Goal: Task Accomplishment & Management: Manage account settings

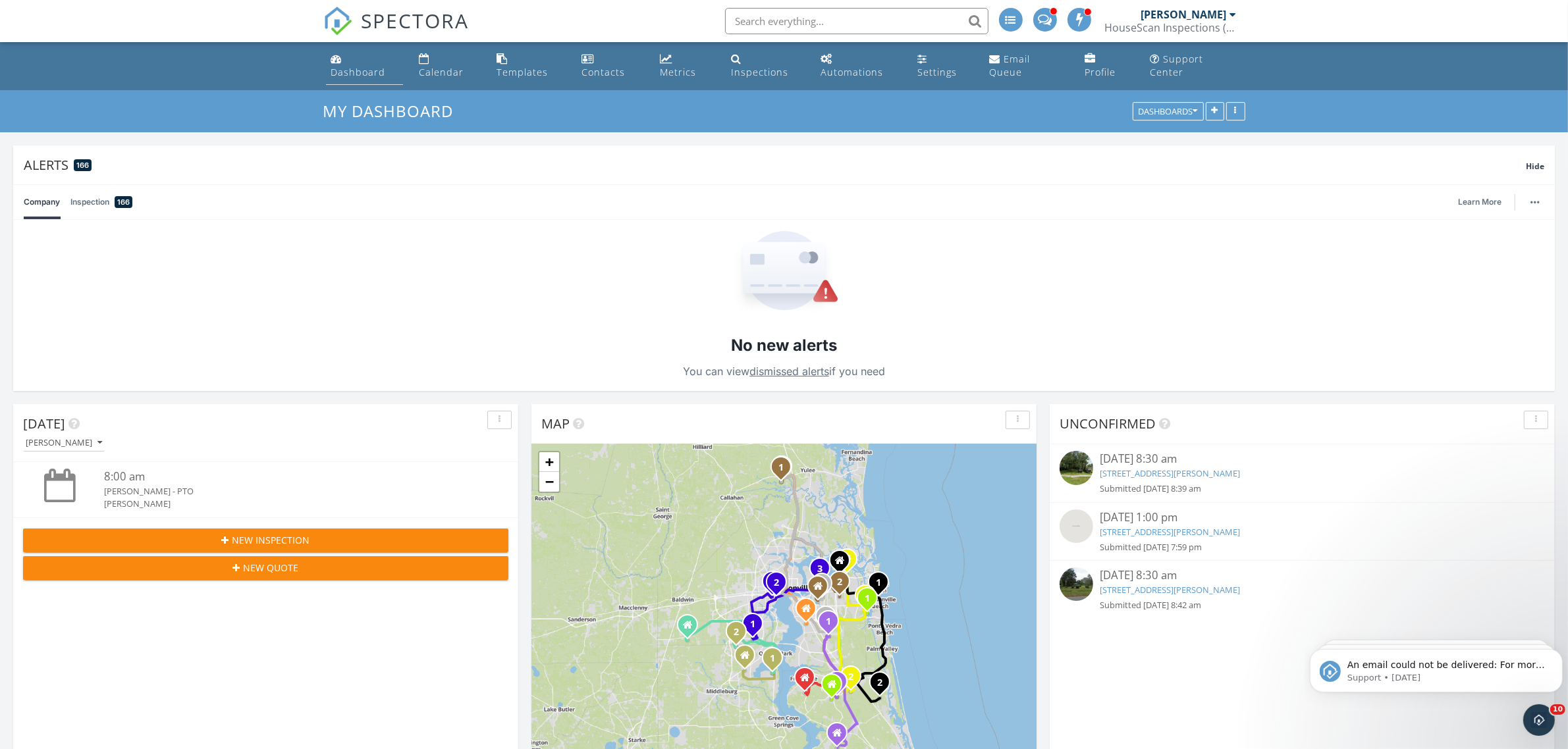
click at [353, 66] on div "Dashboard" at bounding box center [357, 72] width 54 height 13
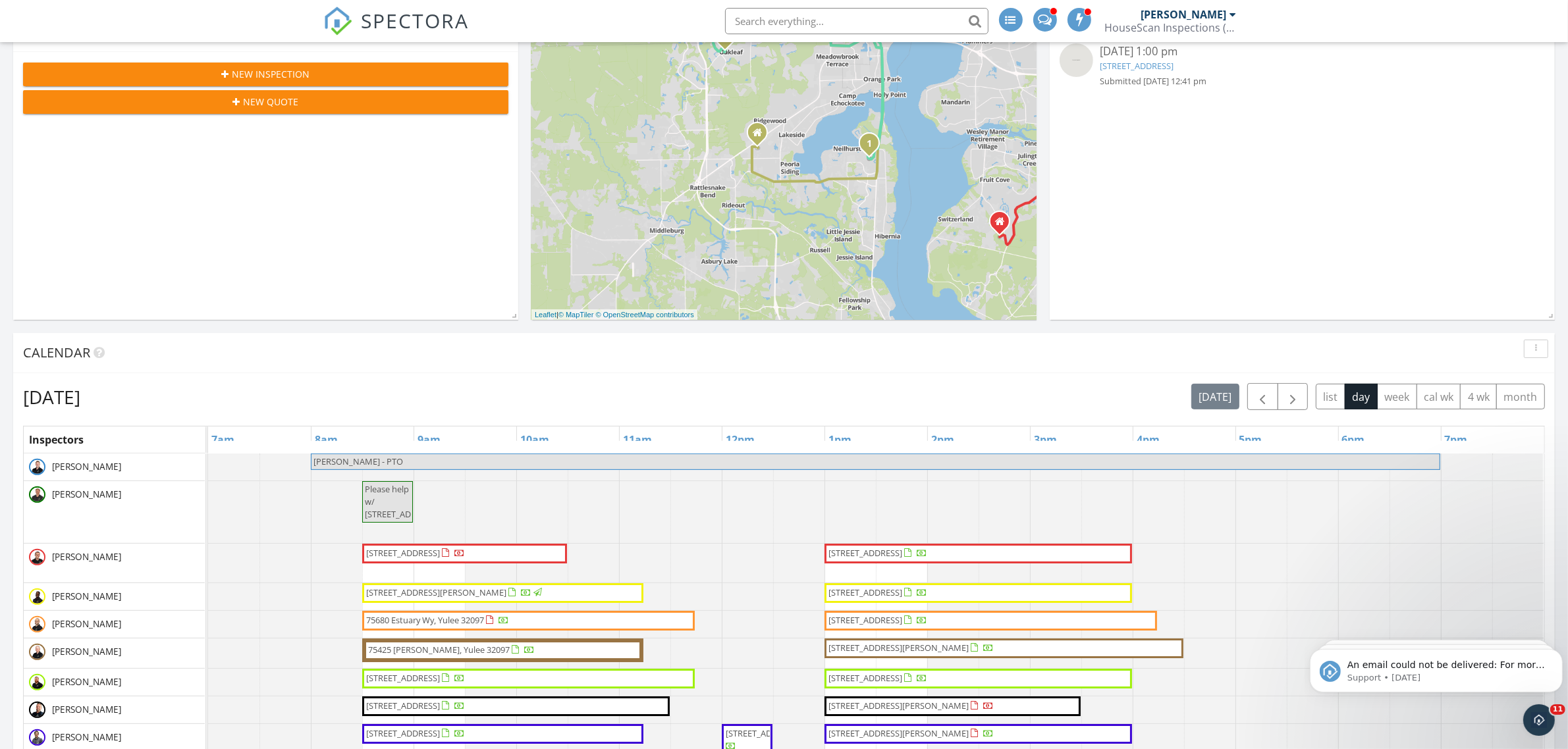
scroll to position [493, 0]
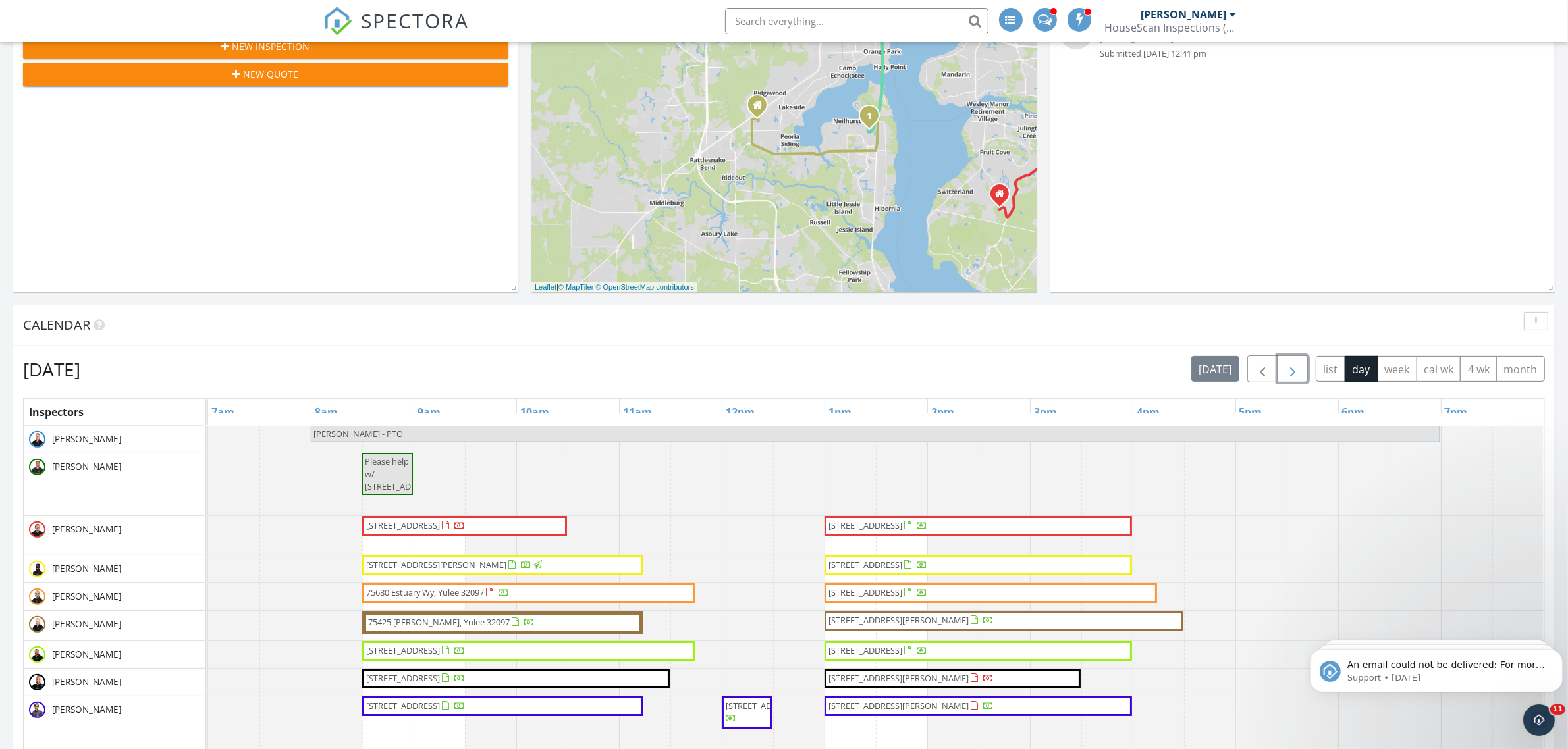
click at [1291, 370] on span "button" at bounding box center [1293, 369] width 16 height 16
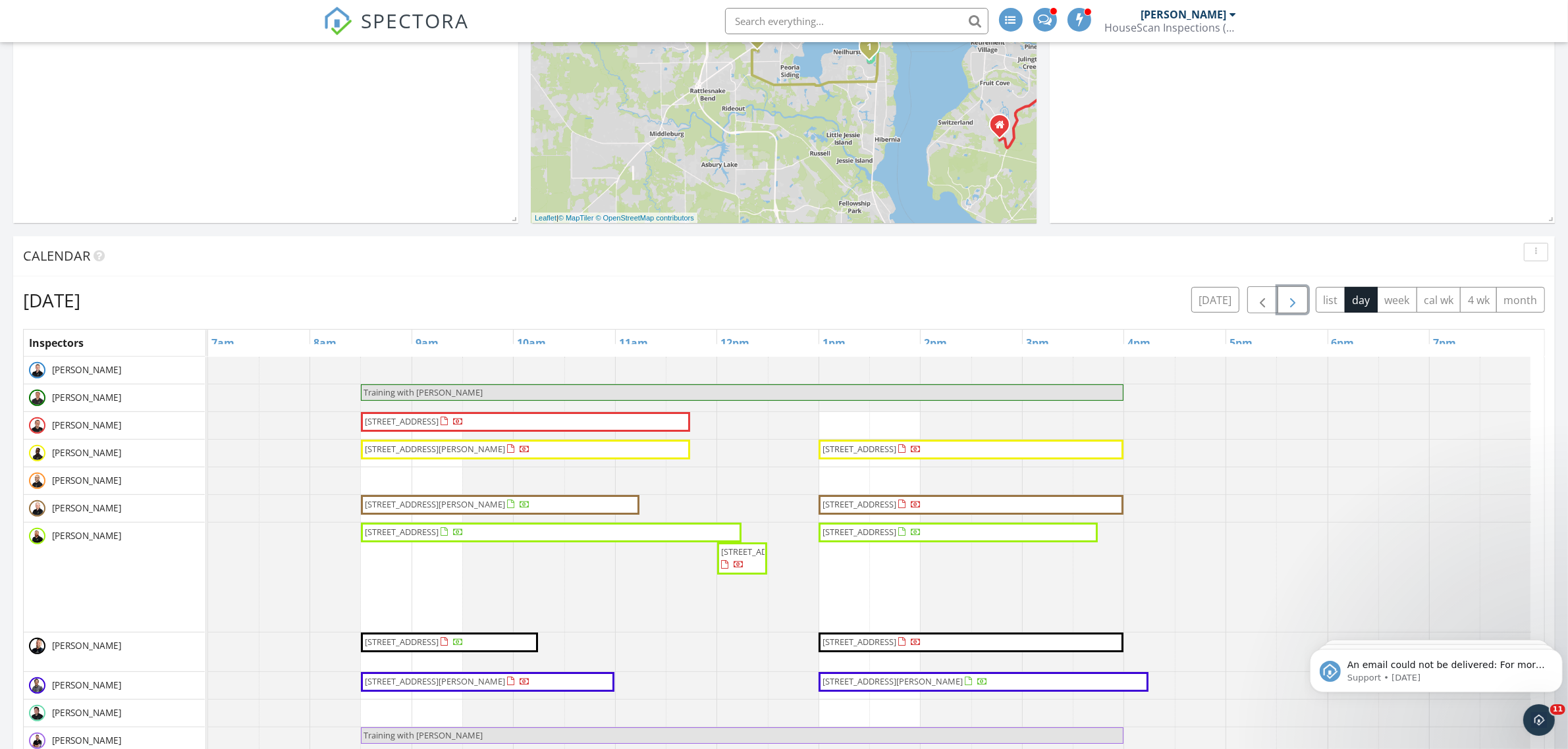
scroll to position [658, 0]
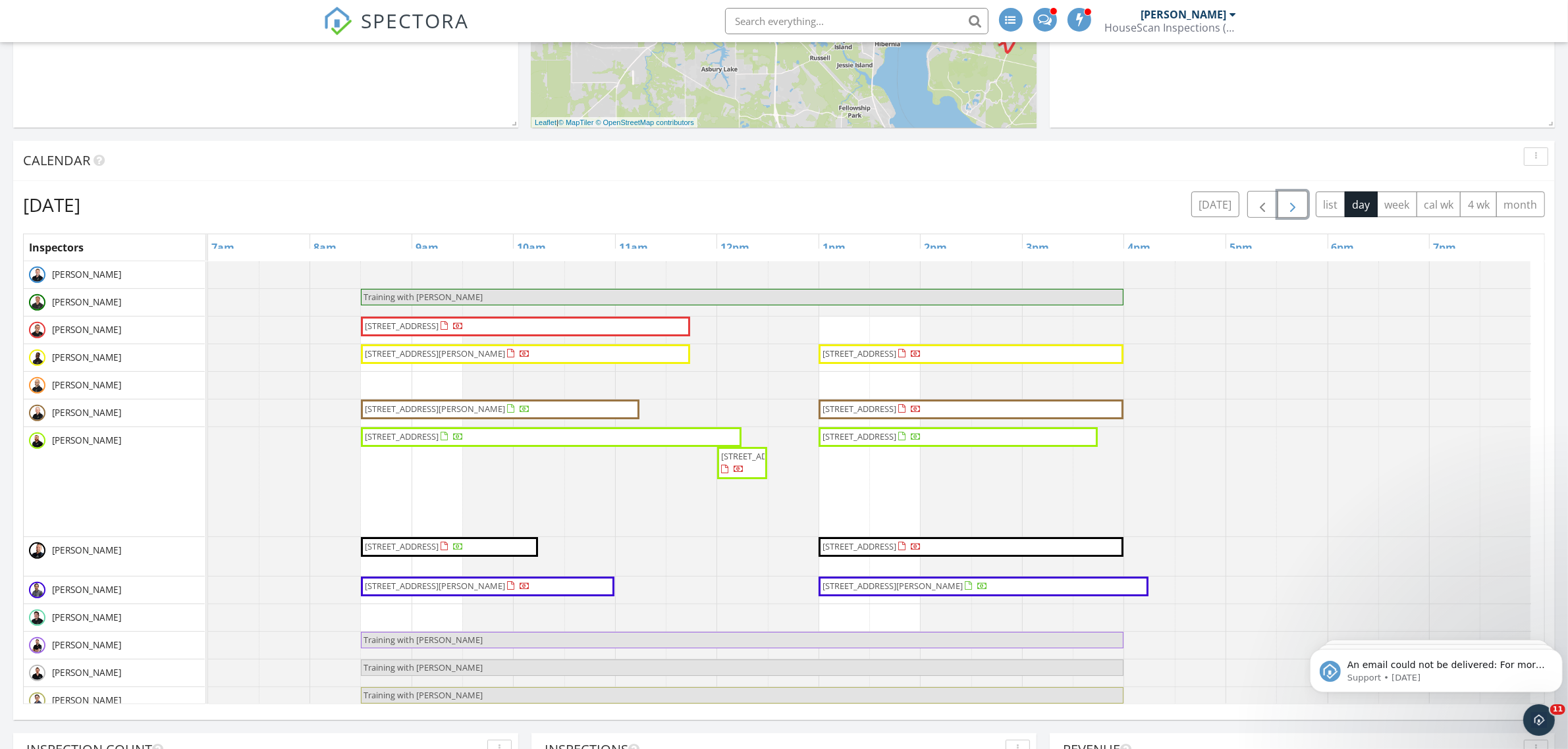
click at [1285, 202] on span "button" at bounding box center [1293, 204] width 16 height 16
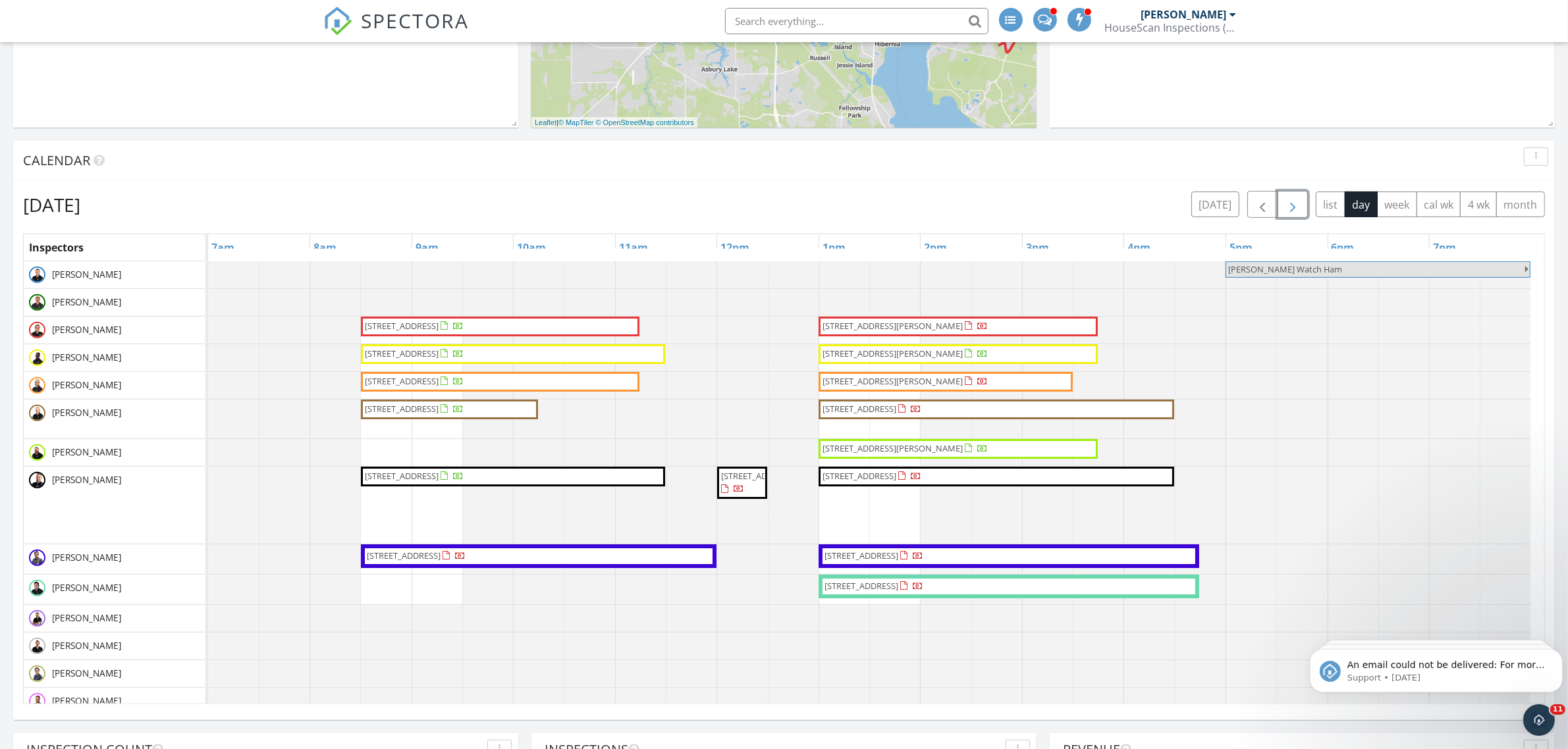
click at [1288, 208] on span "button" at bounding box center [1293, 204] width 16 height 16
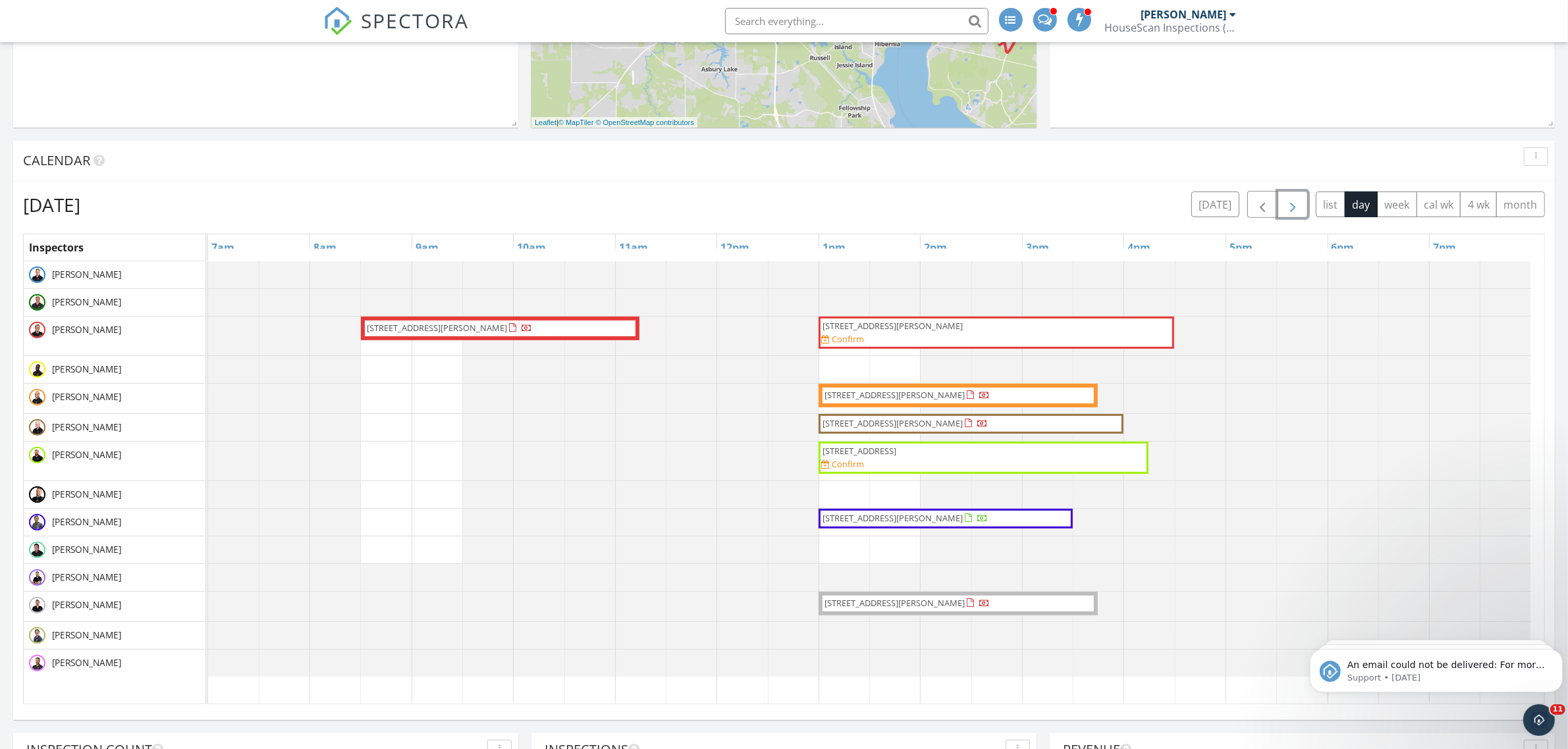
click at [1286, 202] on span "button" at bounding box center [1293, 204] width 16 height 16
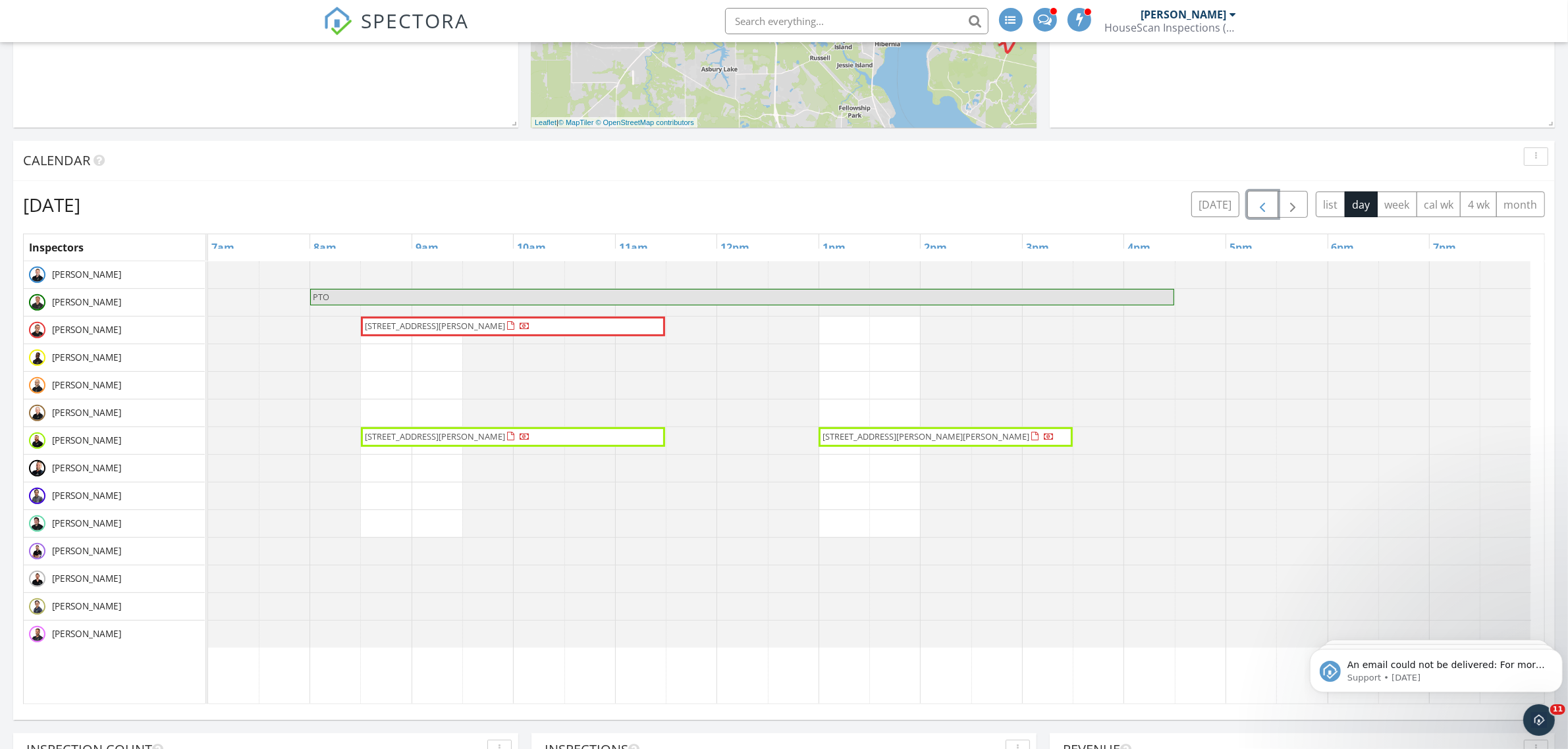
click at [1255, 206] on span "button" at bounding box center [1262, 204] width 16 height 16
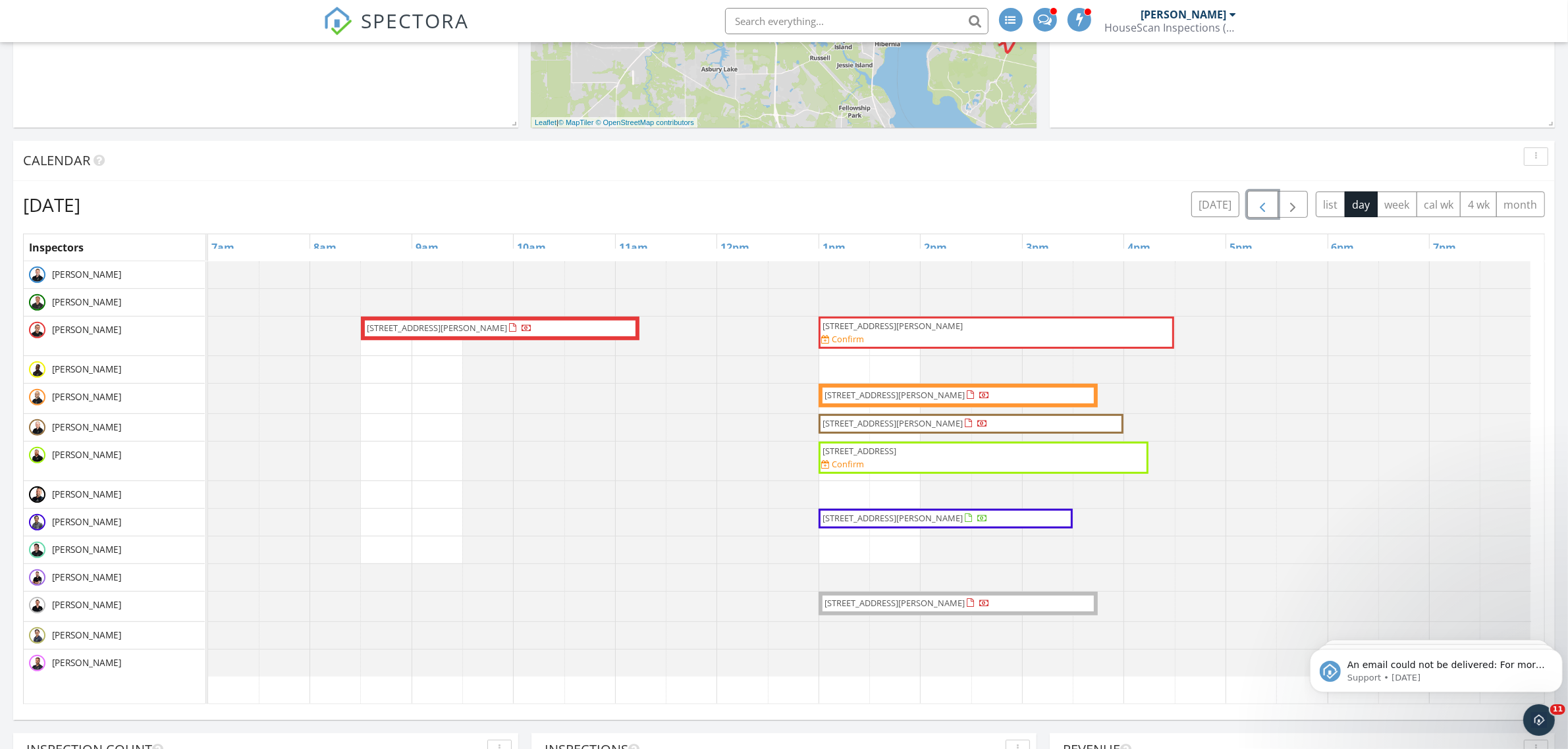
click at [1255, 206] on span "button" at bounding box center [1262, 204] width 16 height 16
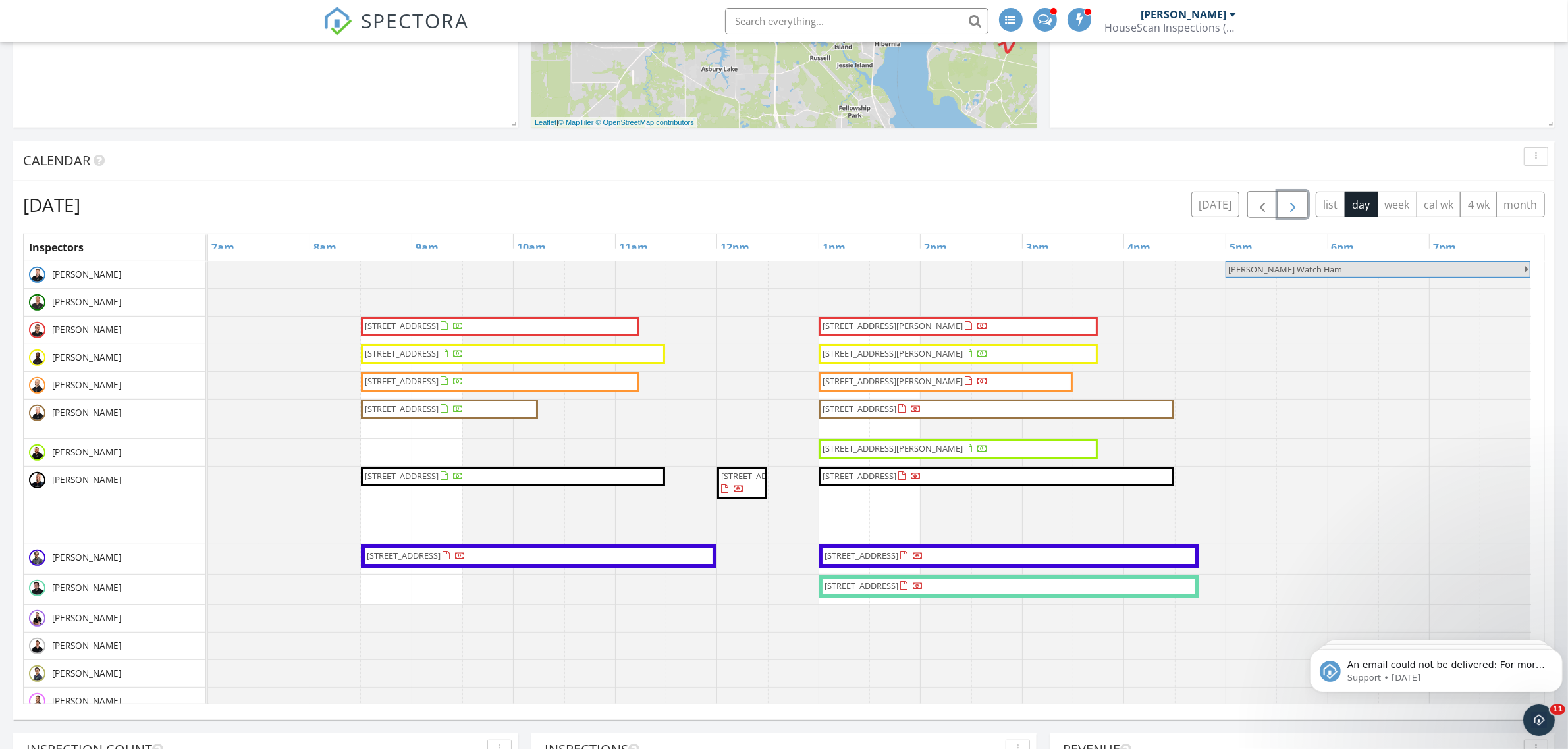
click at [1291, 205] on span "button" at bounding box center [1293, 204] width 16 height 16
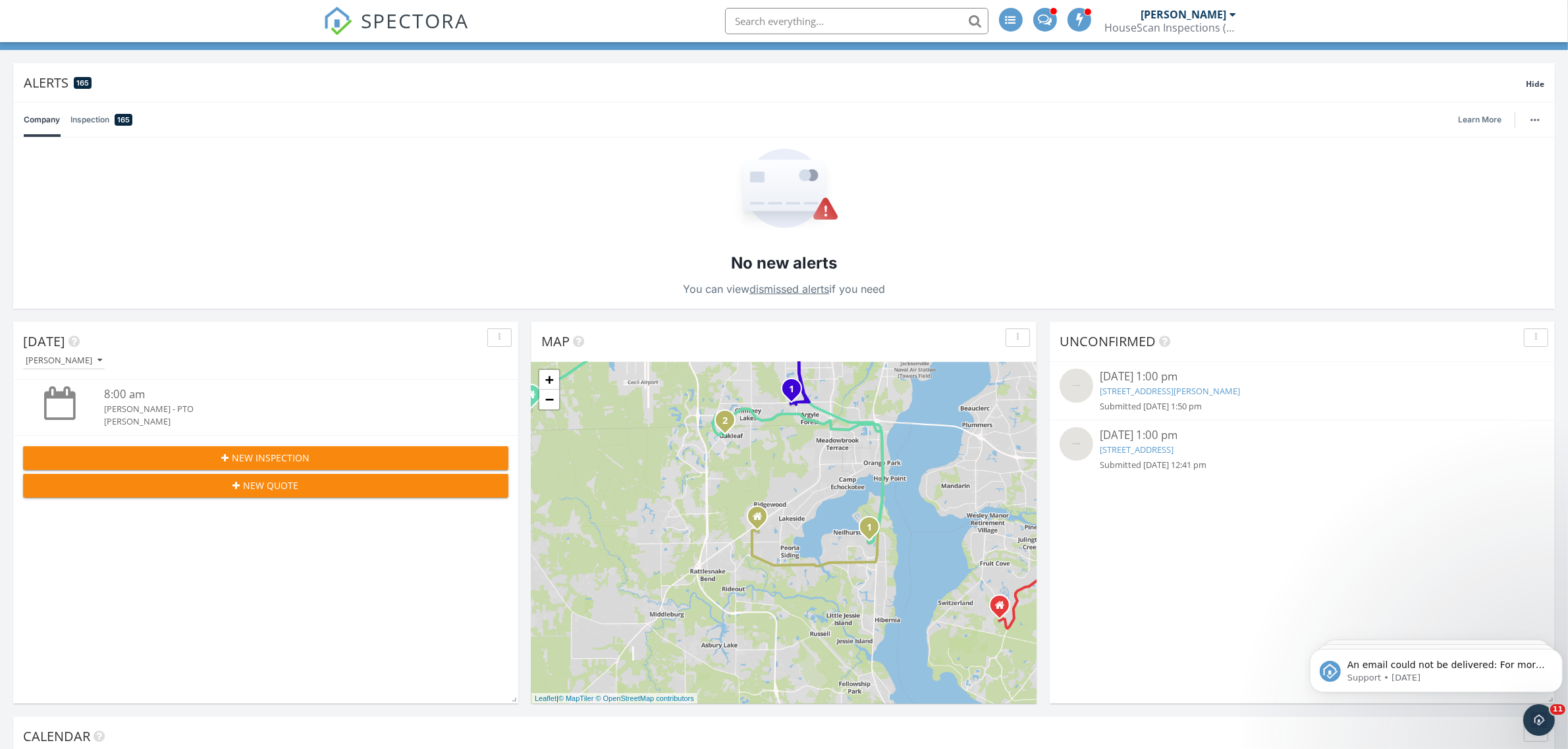
scroll to position [0, 0]
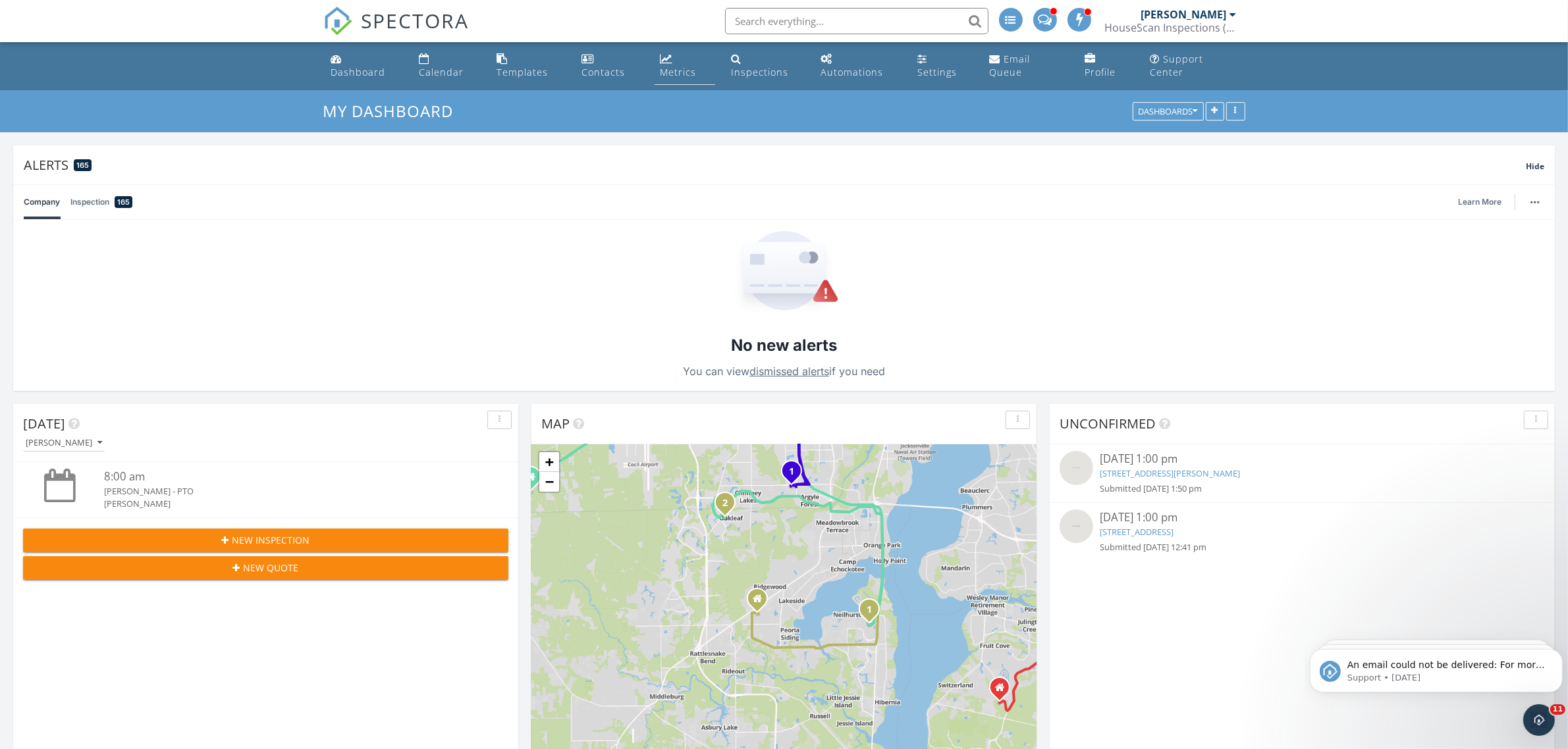
click at [671, 64] on link "Metrics" at bounding box center [684, 66] width 60 height 37
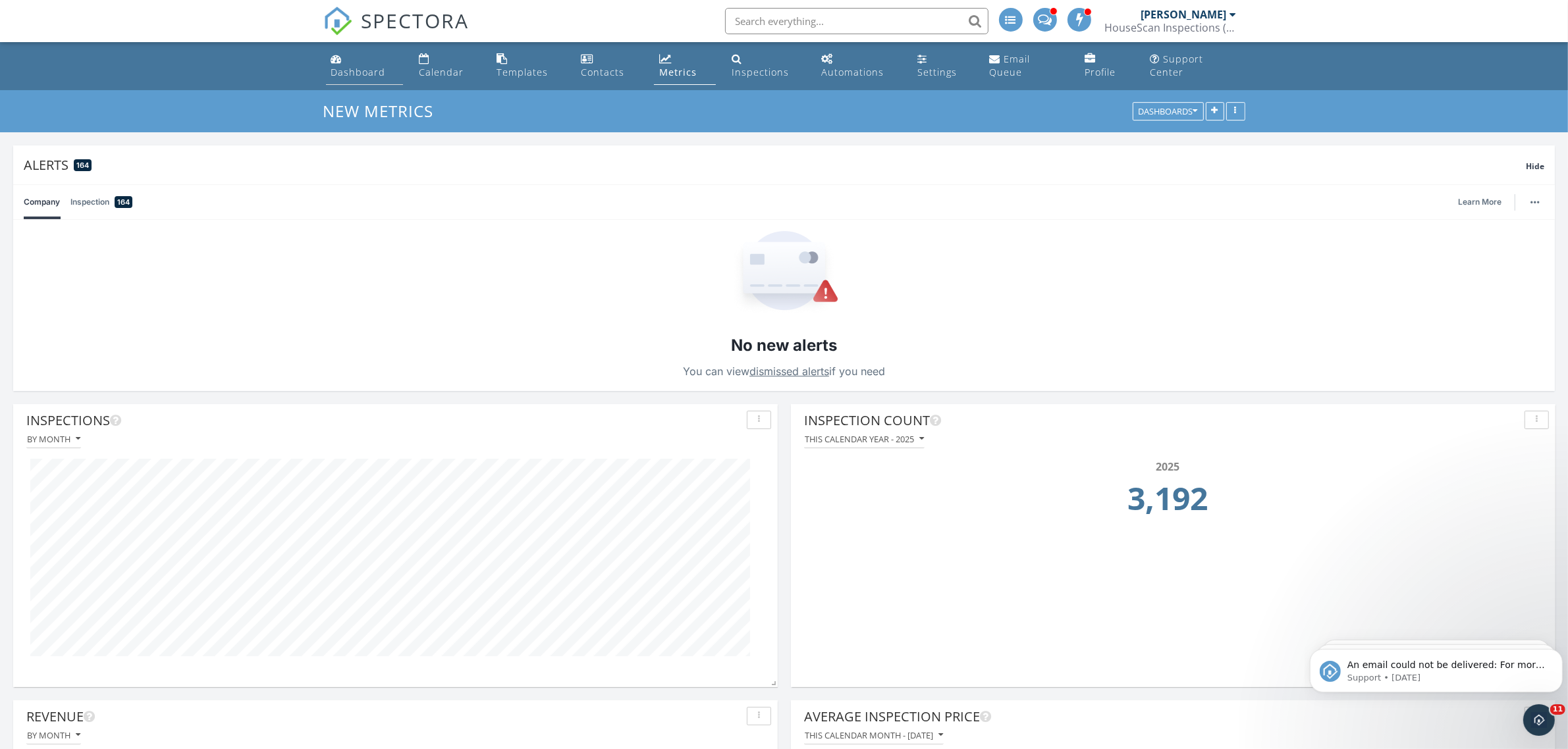
click at [355, 70] on div "Dashboard" at bounding box center [357, 72] width 54 height 13
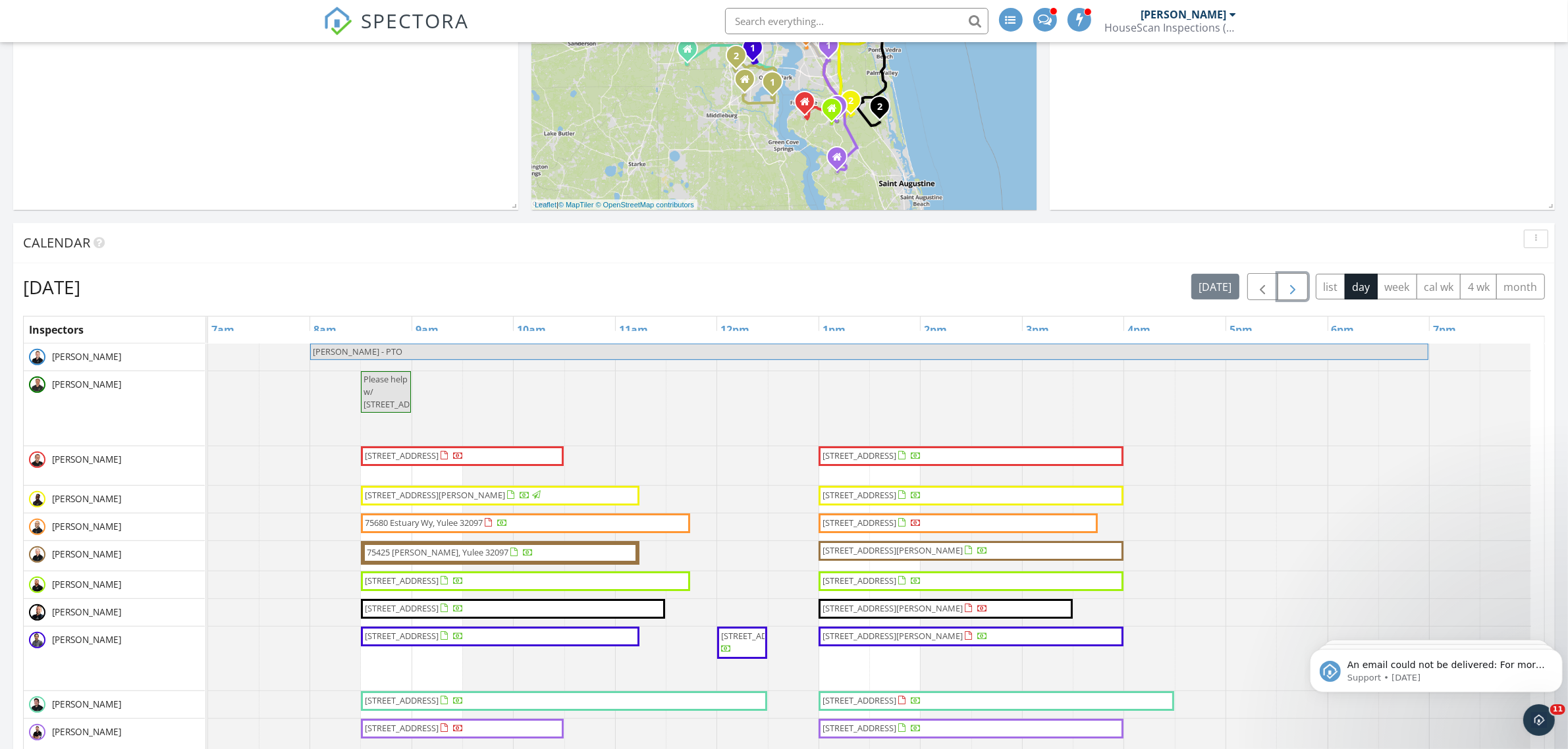
click at [1291, 285] on span "button" at bounding box center [1293, 287] width 16 height 16
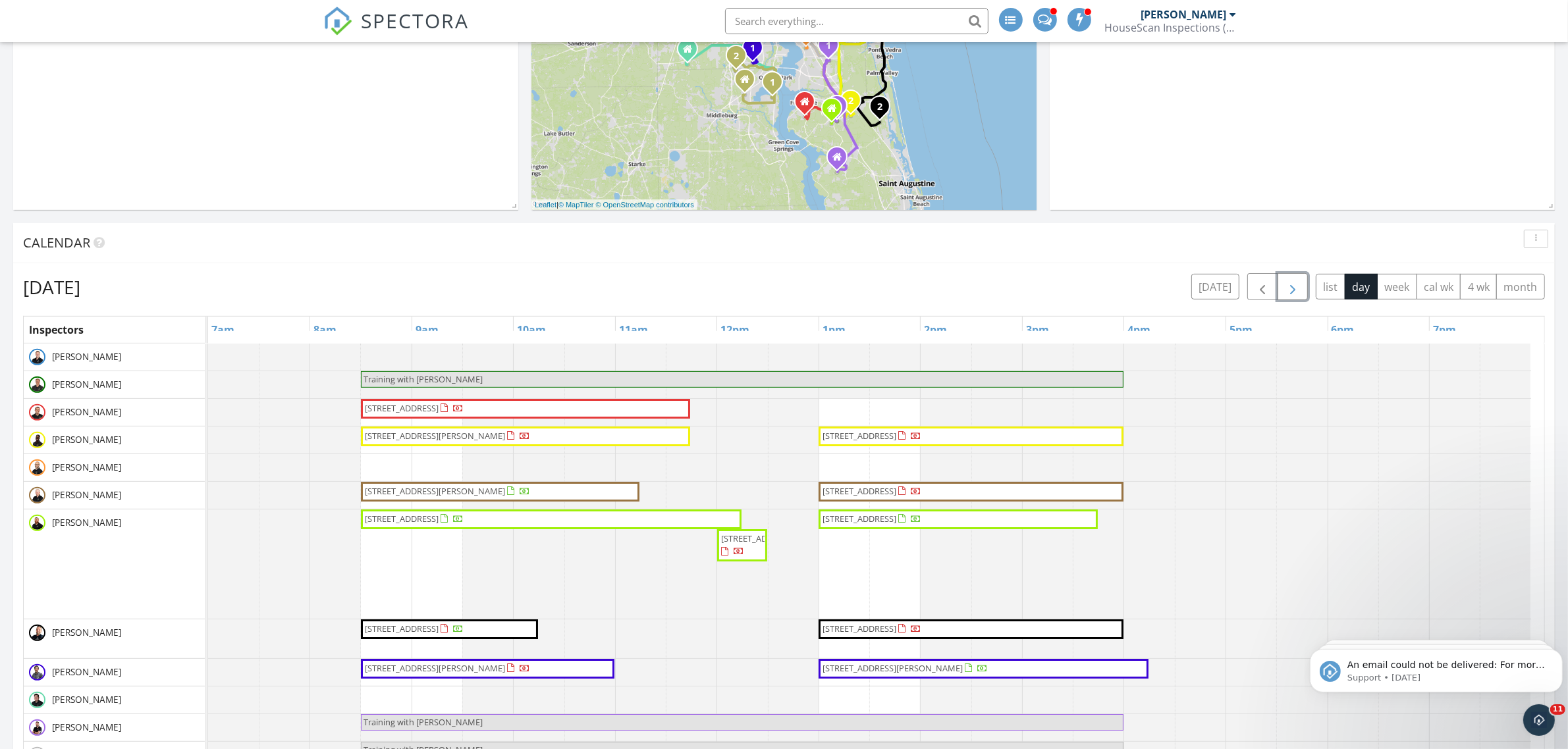
click at [1291, 285] on span "button" at bounding box center [1293, 287] width 16 height 16
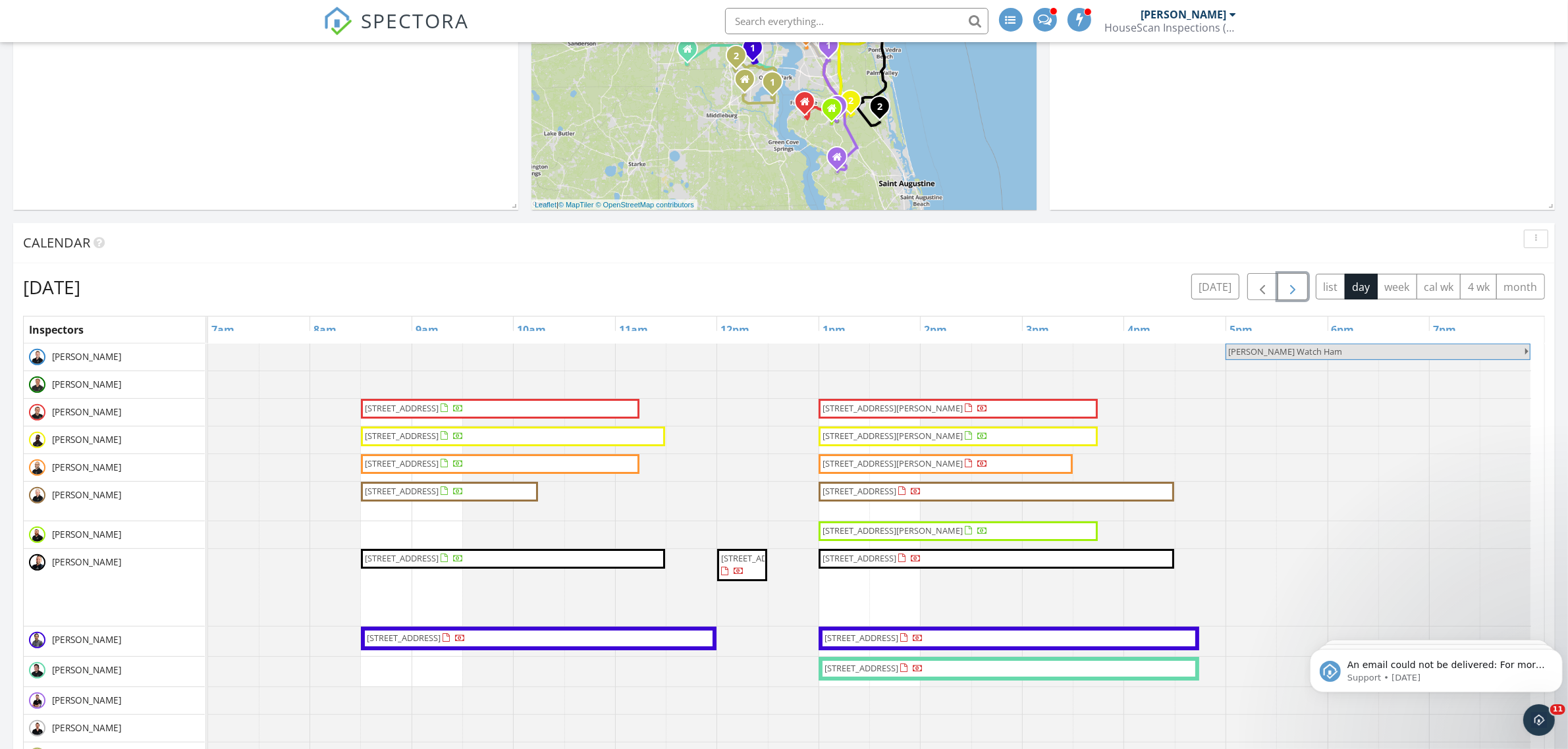
click at [208, 357] on div at bounding box center [208, 356] width 0 height 27
click at [739, 326] on link "Event" at bounding box center [741, 321] width 68 height 21
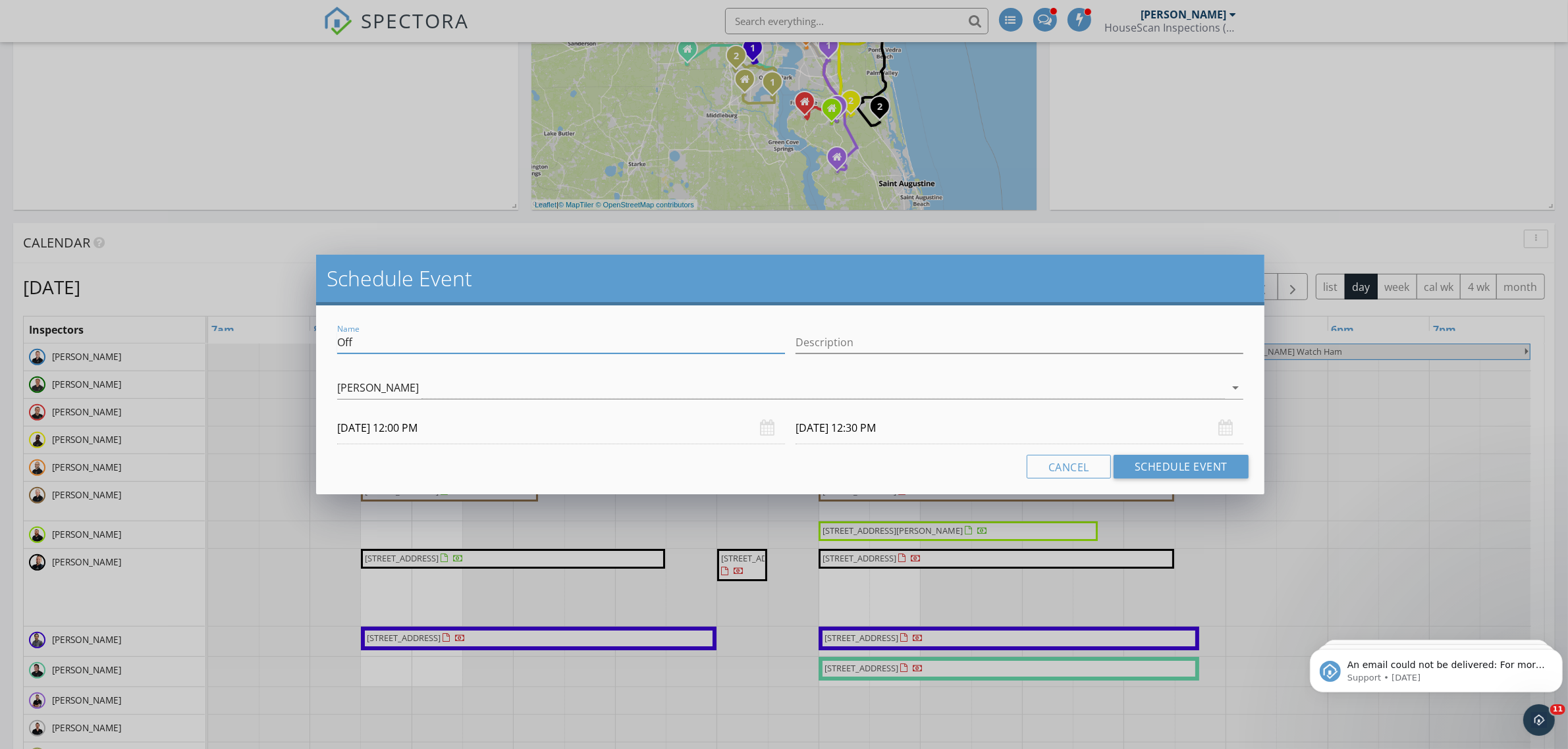
drag, startPoint x: 374, startPoint y: 342, endPoint x: 317, endPoint y: 343, distance: 57.0
click at [317, 343] on div "Name Off Description Kurt Stein arrow_drop_down 10/01/2025 12:00 PM 10/01/2025 …" at bounding box center [790, 399] width 948 height 188
type input "Konecki Konection"
click at [826, 354] on div "Description" at bounding box center [1019, 348] width 447 height 35
click at [826, 346] on input "Description" at bounding box center [1019, 342] width 447 height 22
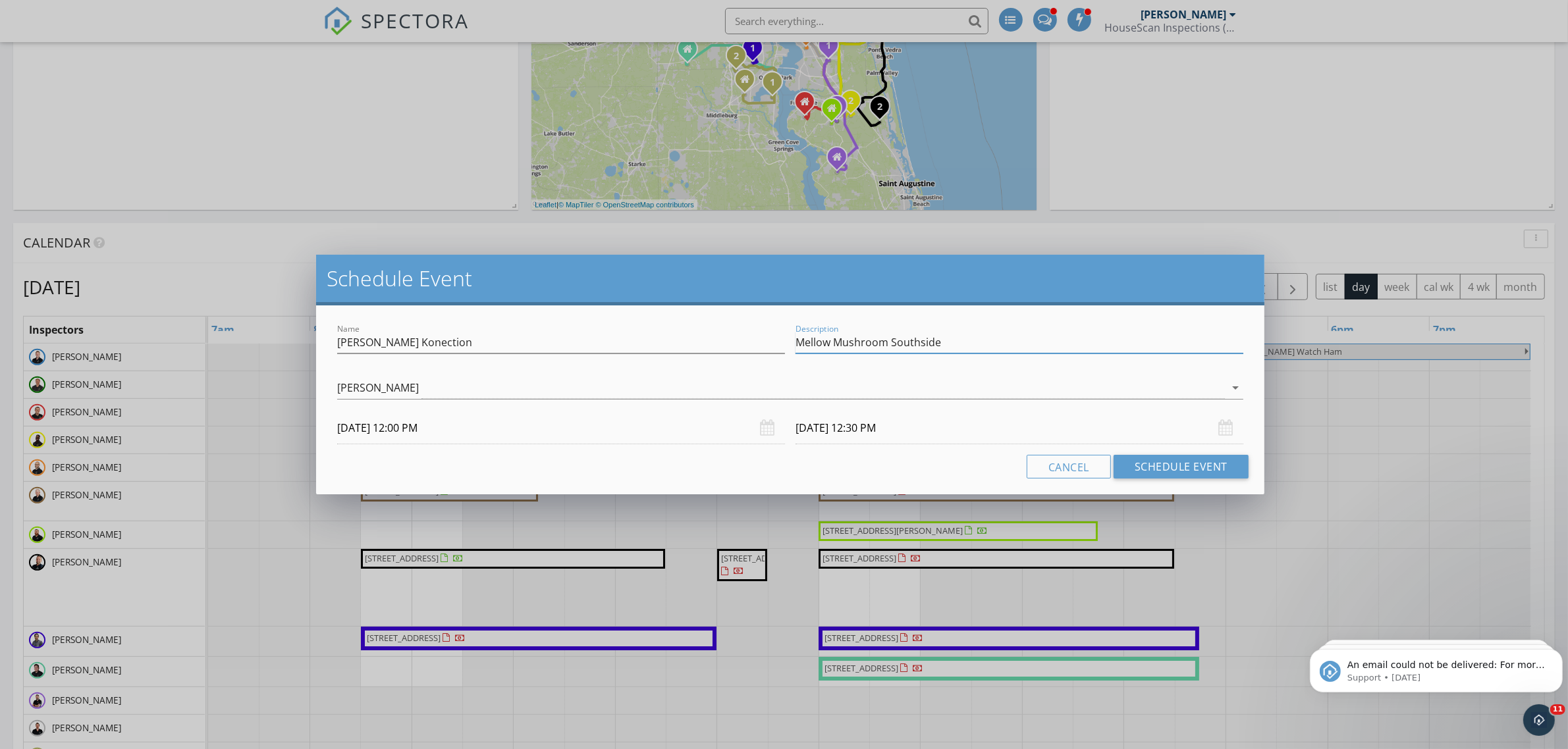
type input "Mellow Mushroom Southside"
click at [600, 458] on div "Cancel Schedule Event" at bounding box center [790, 467] width 916 height 24
click at [477, 471] on div "Cancel Schedule Event" at bounding box center [790, 467] width 916 height 24
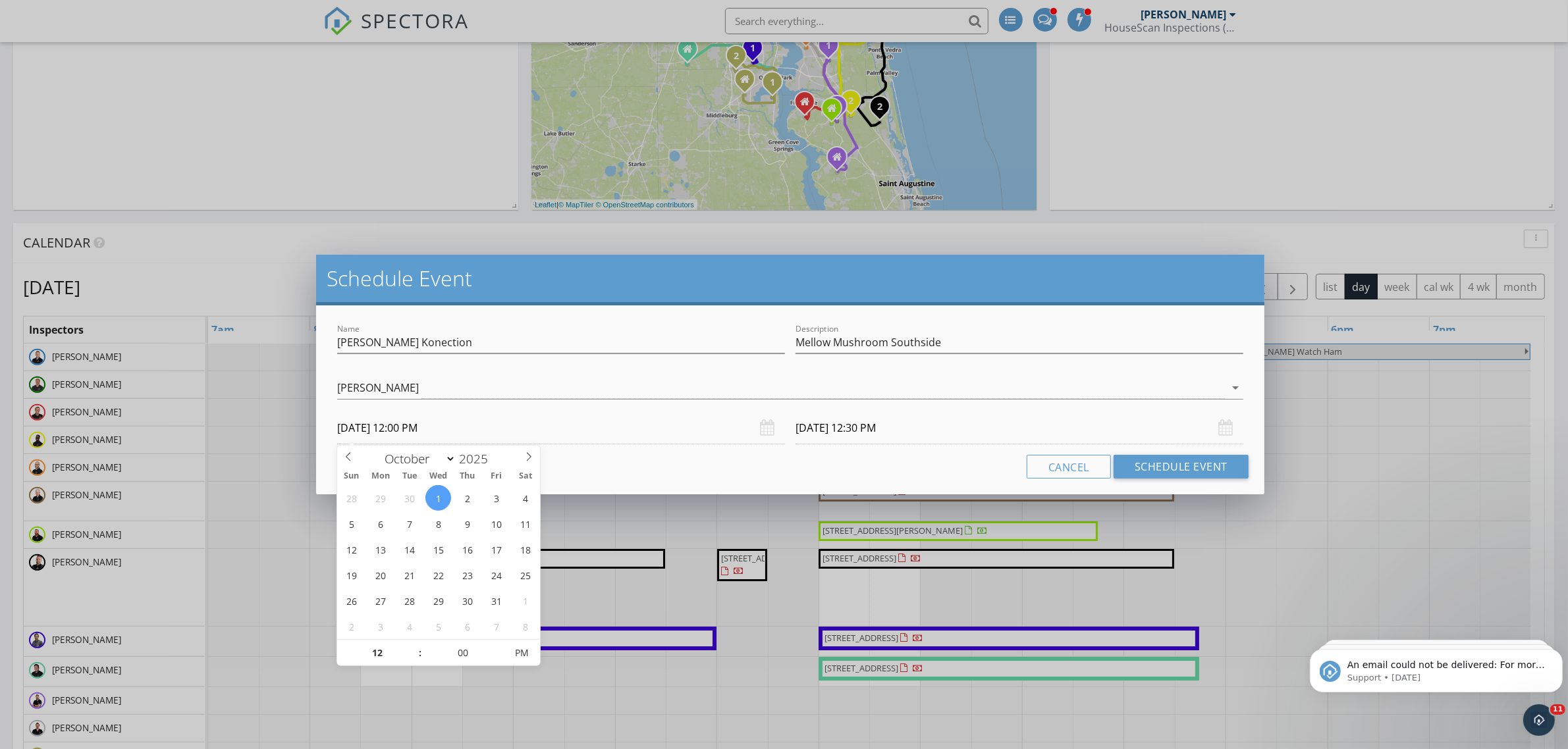
click at [415, 429] on input "10/01/2025 12:00 PM" at bounding box center [560, 427] width 447 height 33
type input "11"
type input "10/01/2025 11:00 AM"
click at [416, 659] on span at bounding box center [413, 659] width 9 height 13
type input "10/01/2025 11:30 AM"
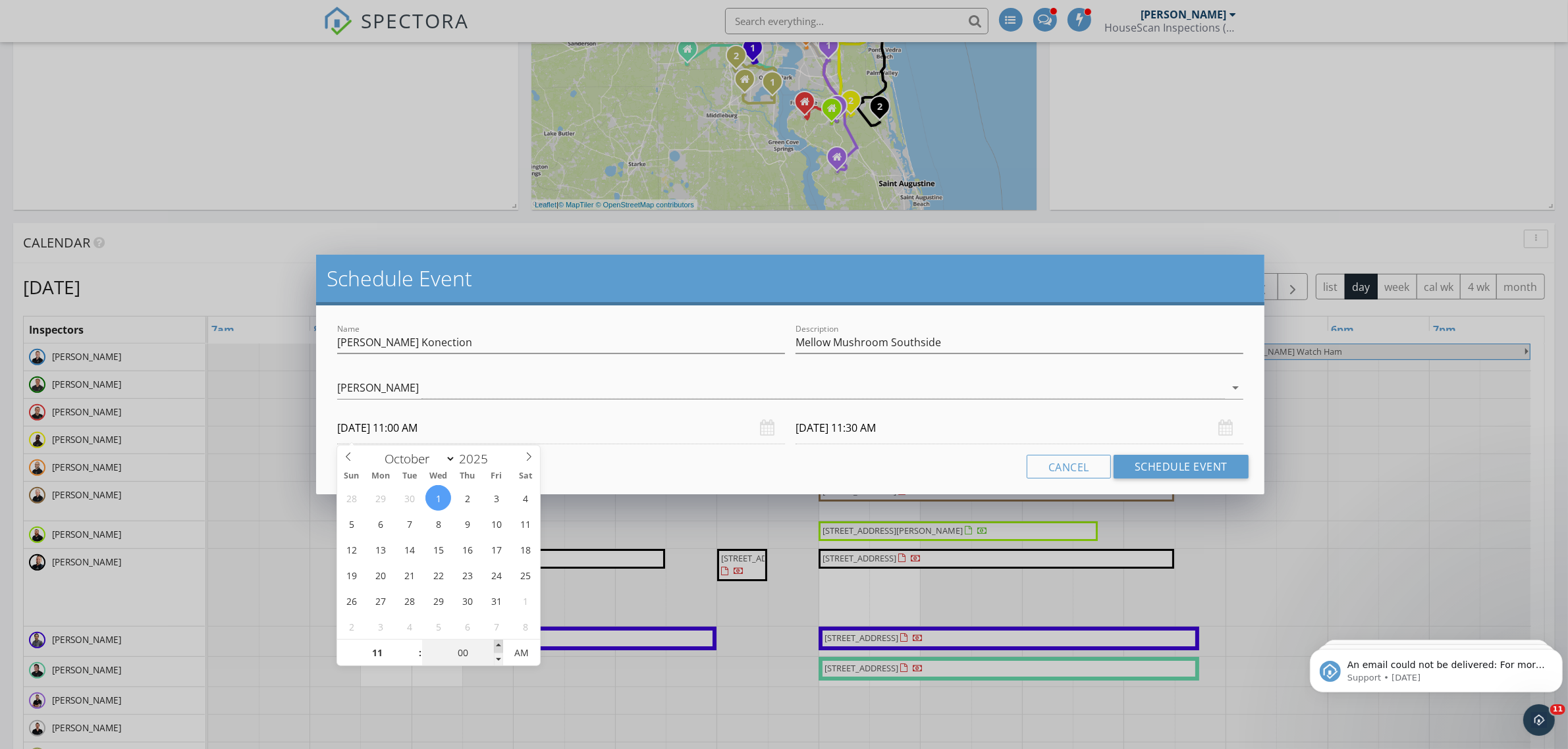
type input "05"
type input "10/01/2025 11:05 AM"
click at [498, 645] on span at bounding box center [498, 645] width 9 height 13
type input "10"
type input "10/01/2025 11:10 AM"
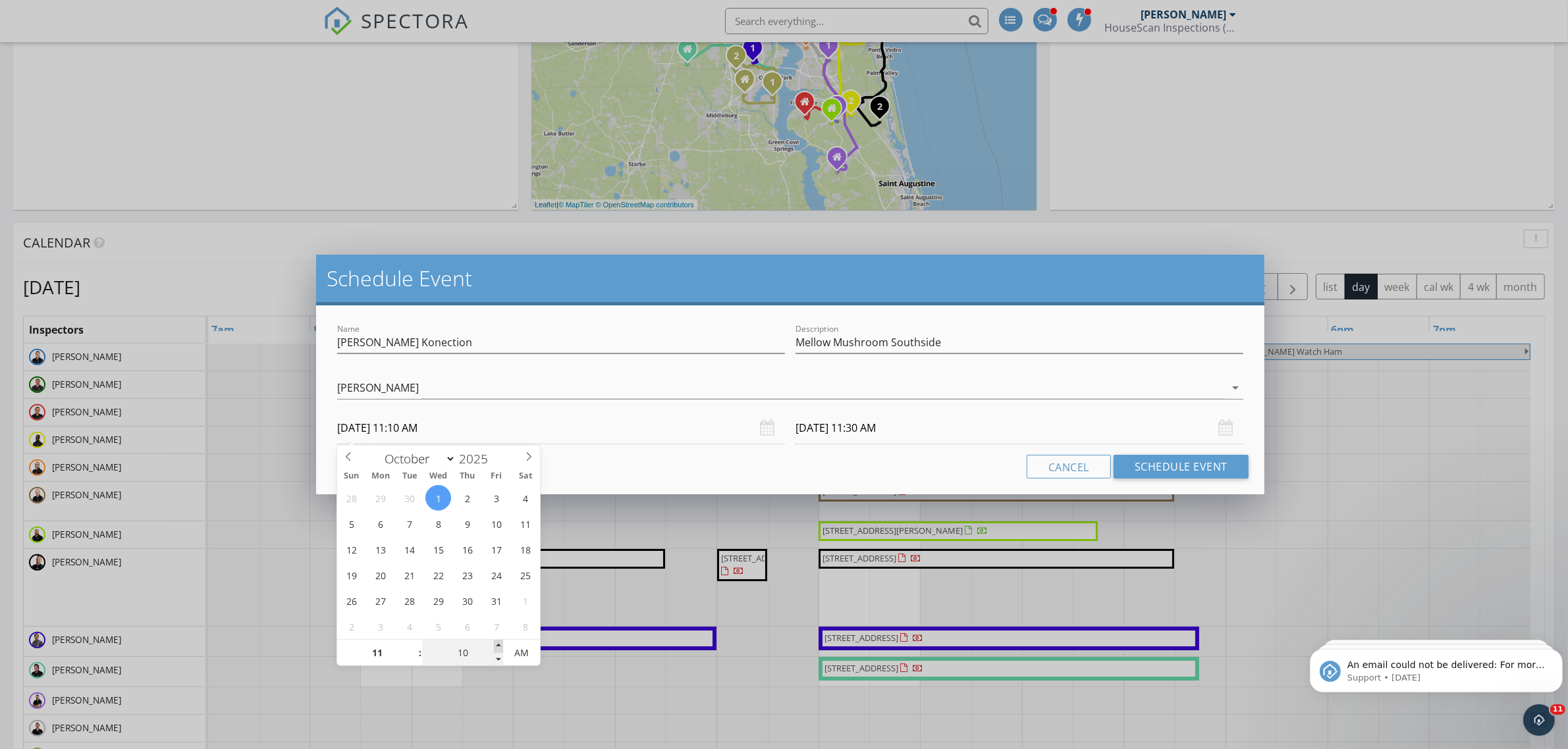
click at [498, 645] on span at bounding box center [498, 645] width 9 height 13
type input "15"
type input "10/01/2025 11:15 AM"
click at [498, 645] on span at bounding box center [498, 645] width 9 height 13
type input "20"
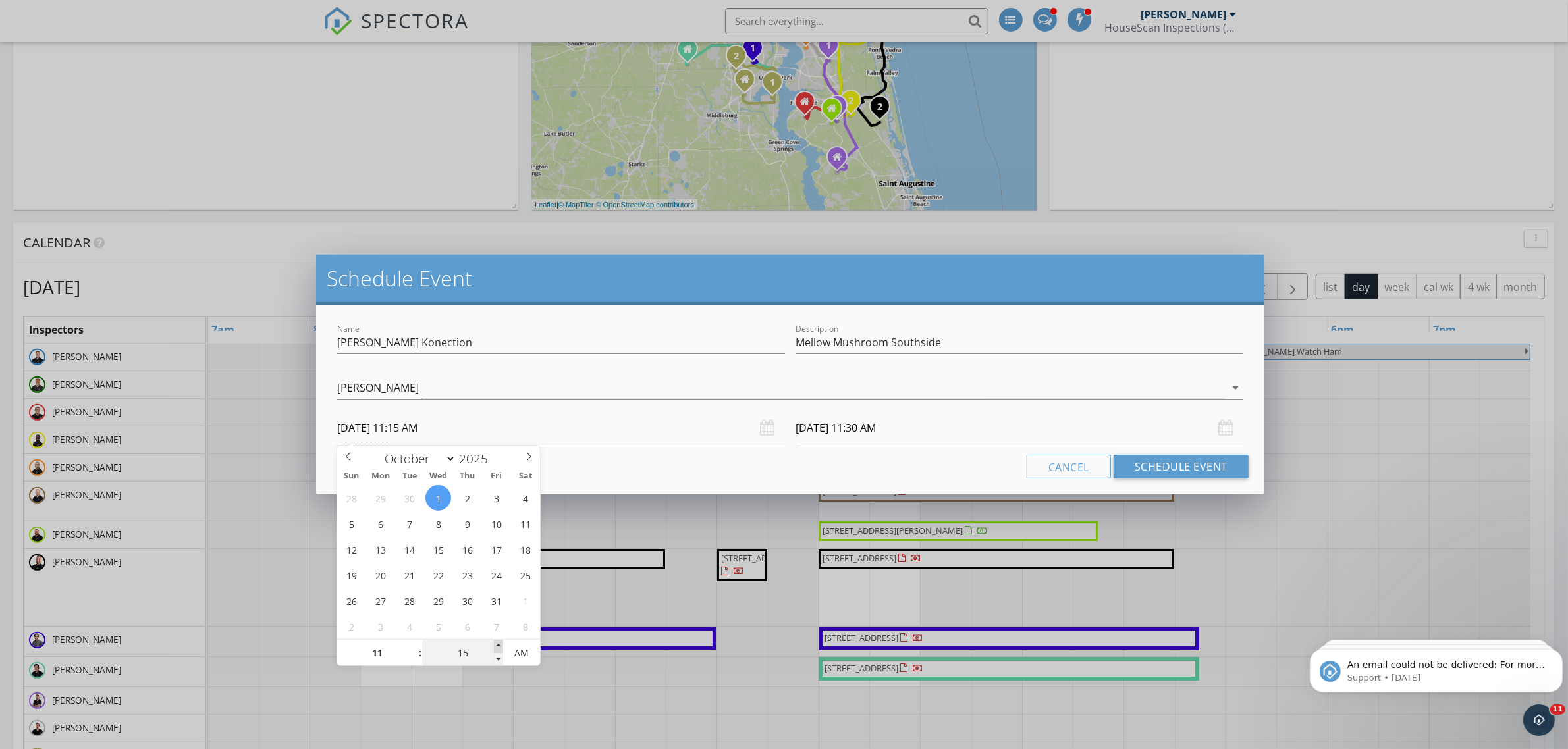
type input "10/01/2025 11:20 AM"
click at [498, 645] on span at bounding box center [498, 645] width 9 height 13
type input "25"
type input "10/01/2025 11:25 AM"
click at [498, 645] on span at bounding box center [498, 645] width 9 height 13
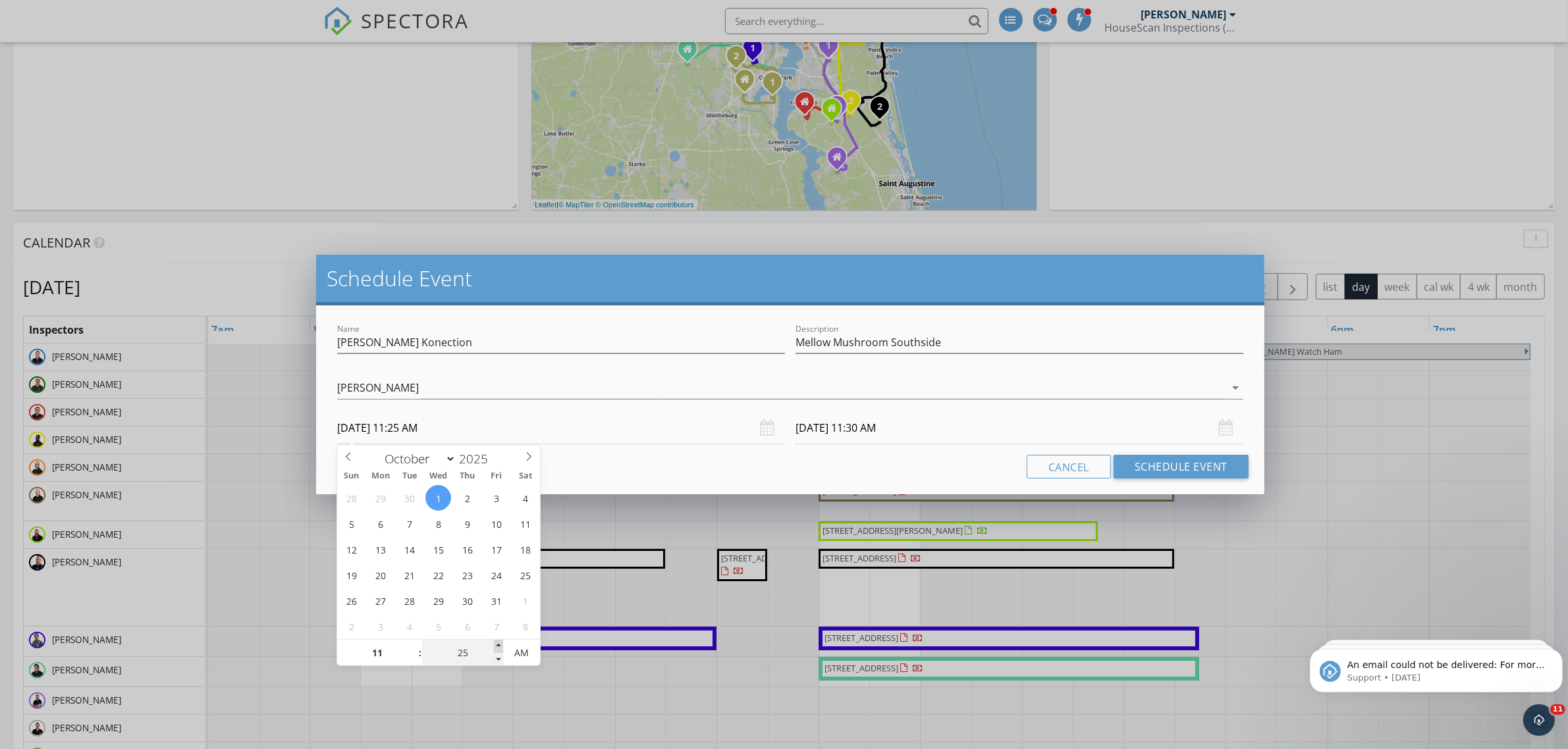
type input "55"
type input "10/01/2025 11:55 AM"
type input "30"
type input "10/01/2025 11:30 AM"
click at [498, 645] on span at bounding box center [498, 645] width 9 height 13
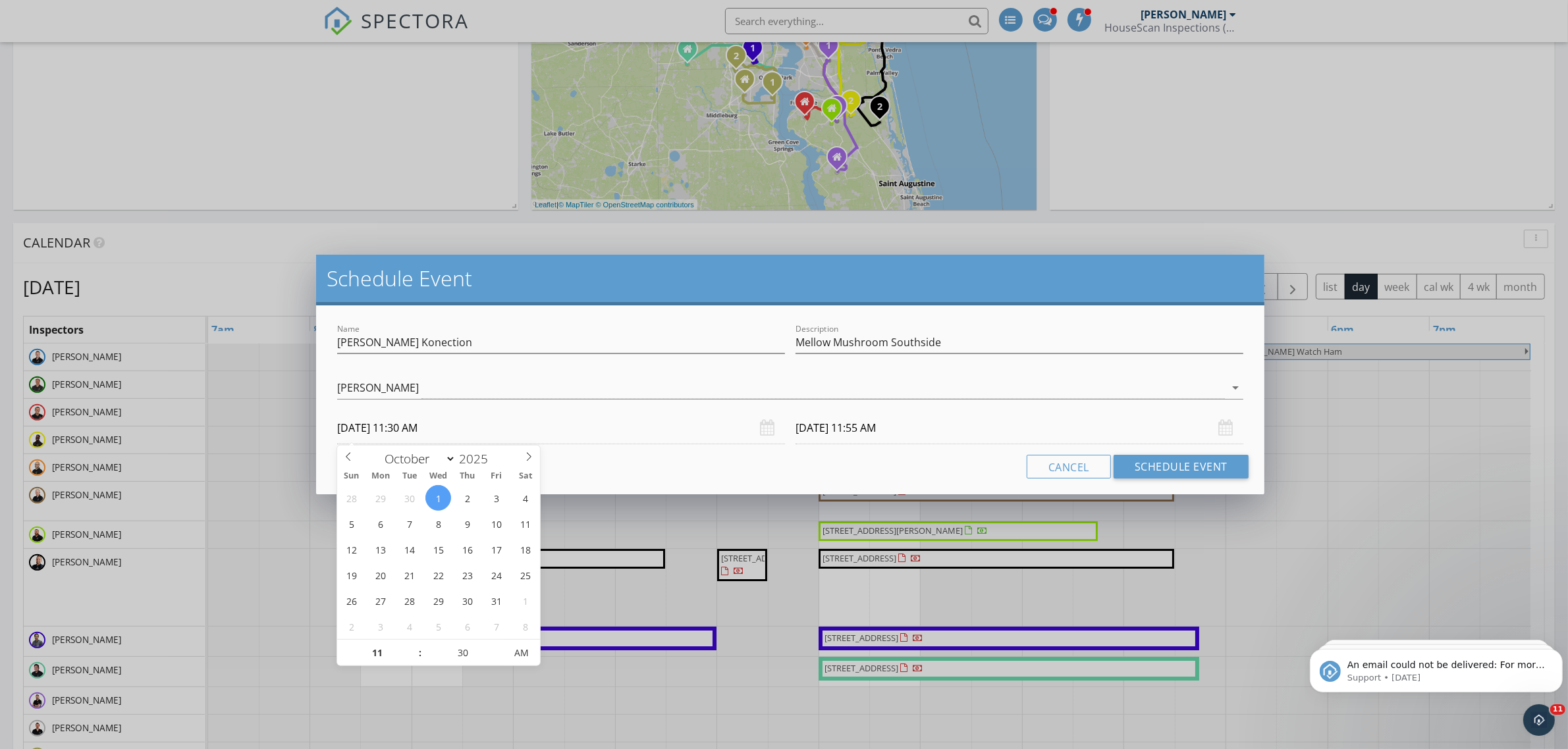
type input "12"
type input "00"
type input "10/01/2025 12:00 PM"
click at [841, 431] on input "10/01/2025 12:00 PM" at bounding box center [1019, 427] width 447 height 33
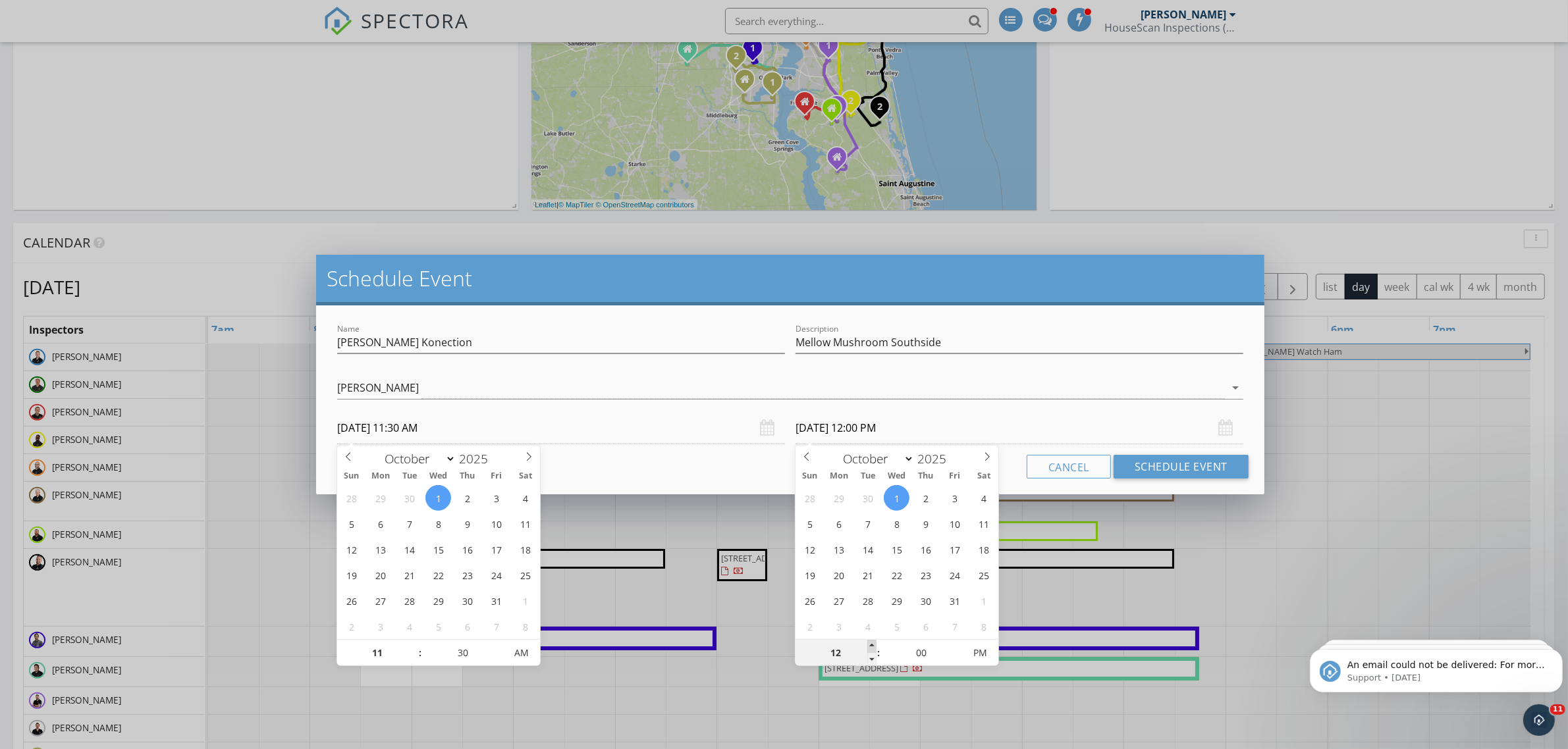
type input "01"
type input "10/01/2025 1:00 PM"
click at [868, 643] on span at bounding box center [871, 645] width 9 height 13
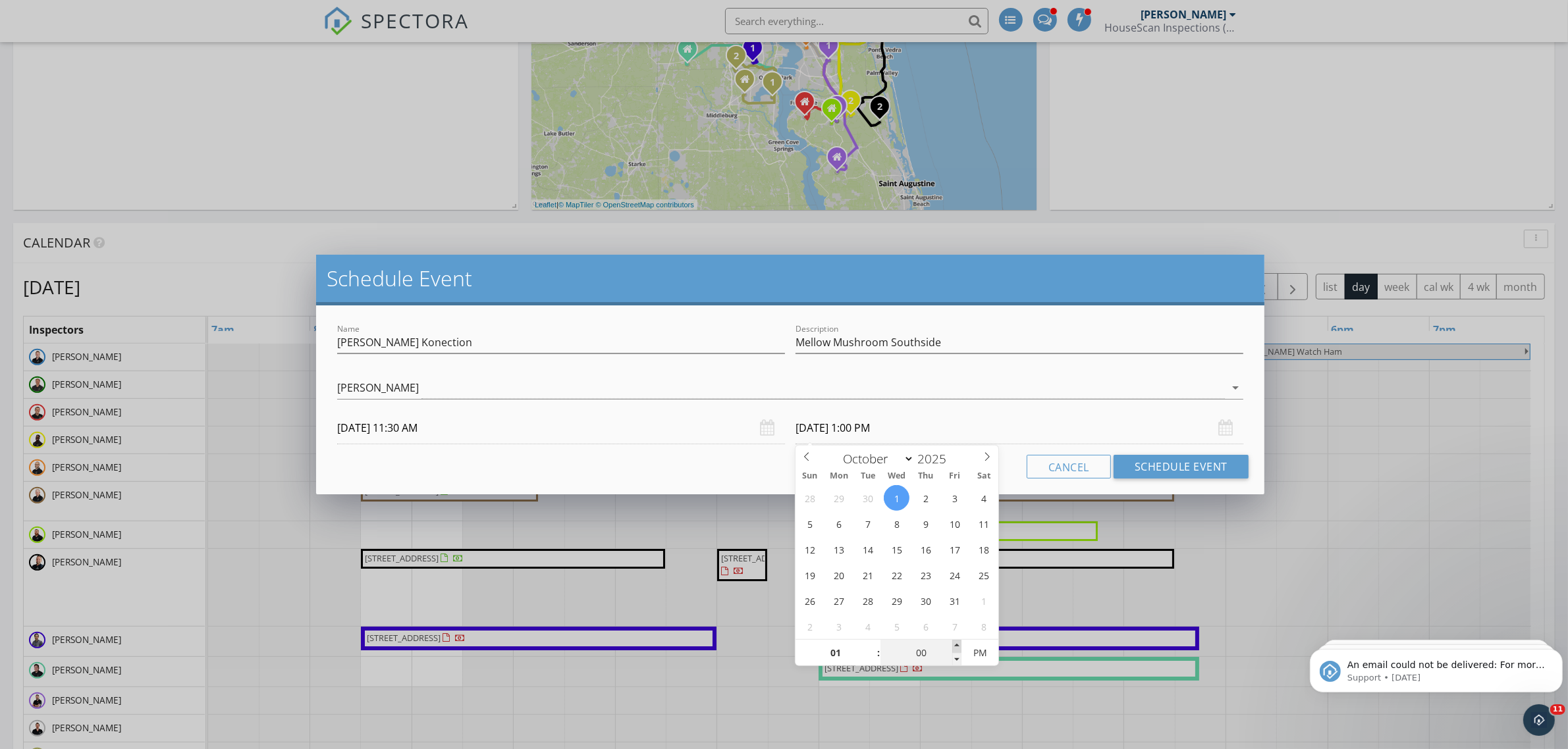
type input "05"
type input "10/01/2025 1:05 PM"
click at [957, 648] on span at bounding box center [956, 645] width 9 height 13
type input "10"
type input "10/01/2025 1:10 PM"
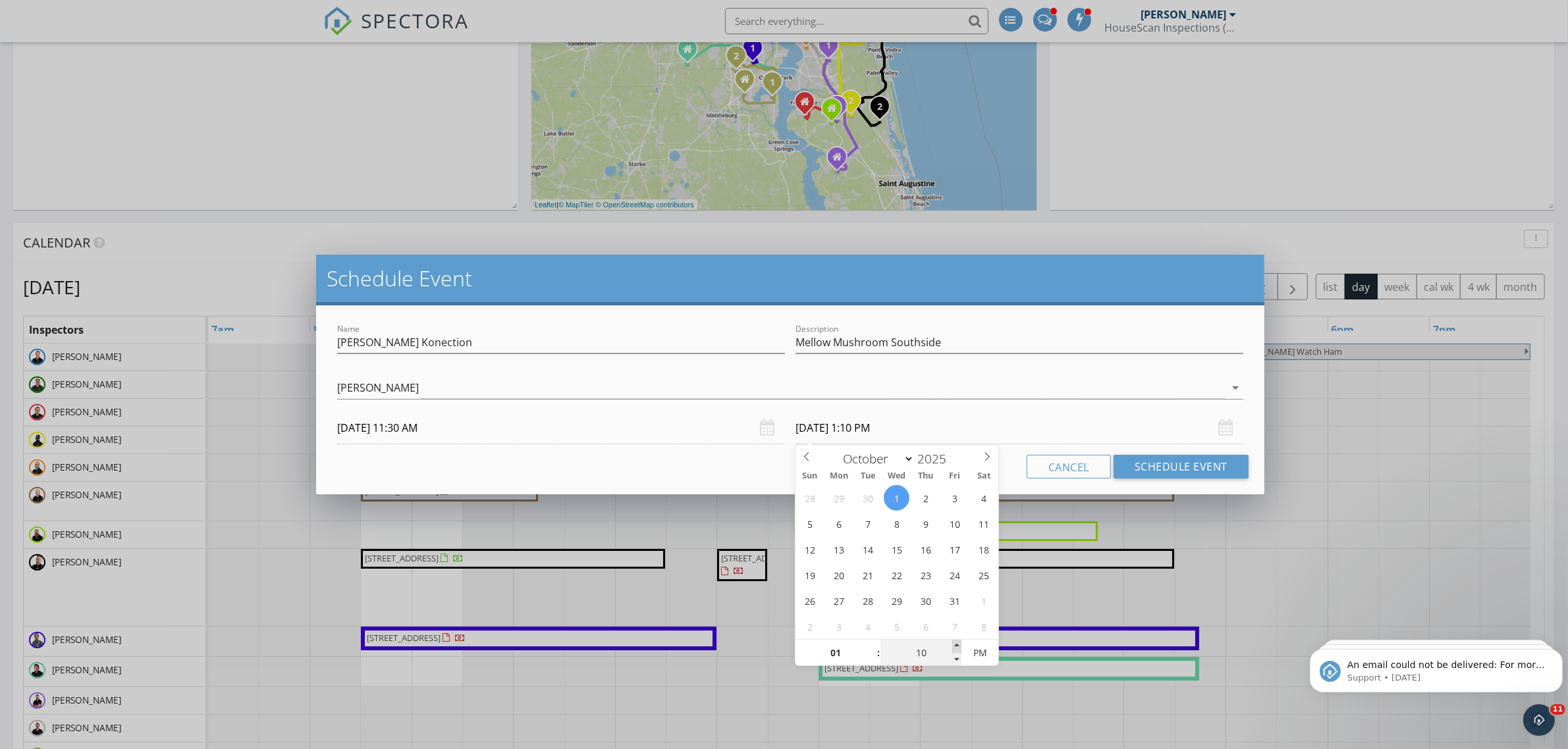
click at [957, 648] on span at bounding box center [956, 645] width 9 height 13
type input "15"
type input "10/01/2025 1:15 PM"
click at [956, 647] on span at bounding box center [956, 645] width 9 height 13
type input "20"
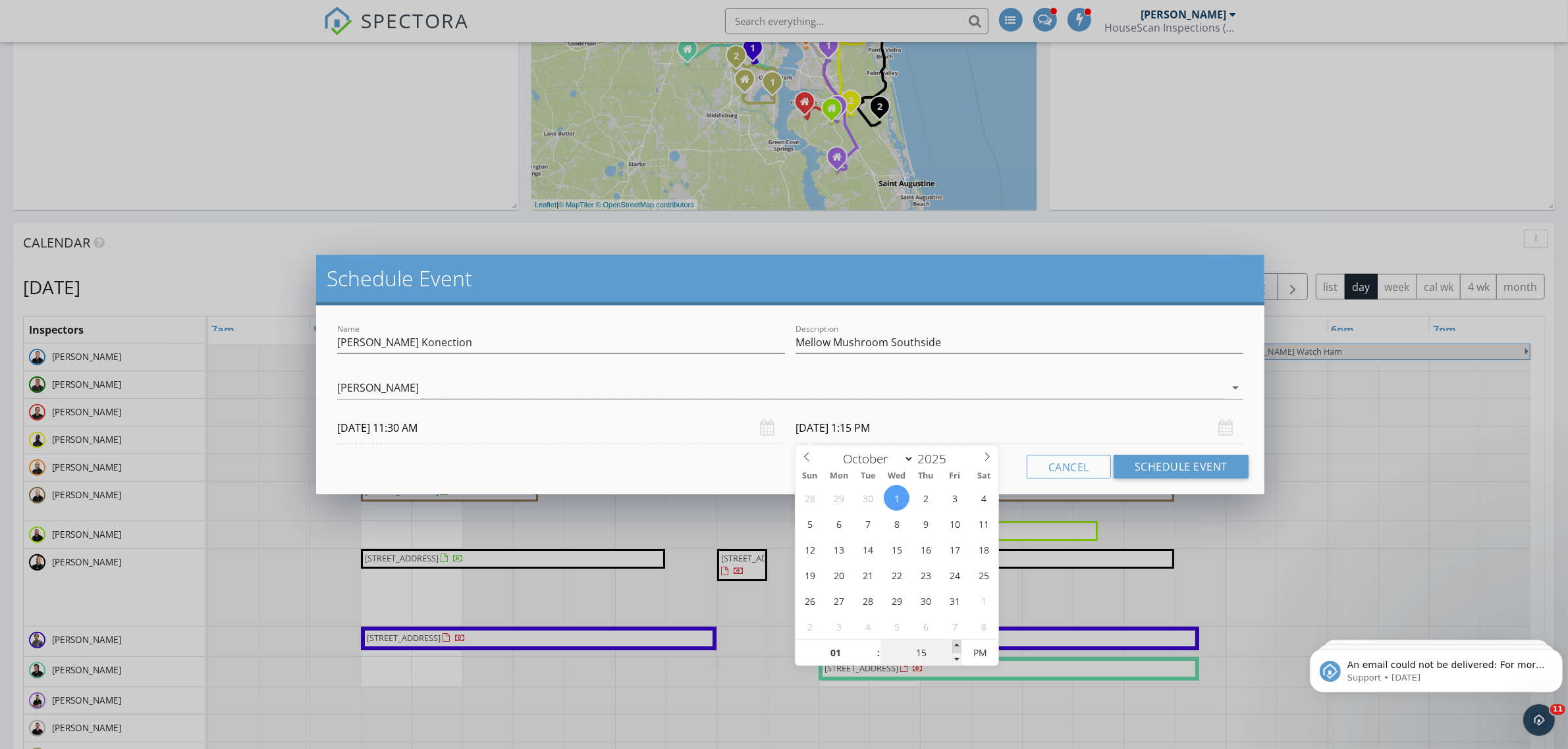
type input "10/01/2025 1:20 PM"
click at [956, 647] on span at bounding box center [956, 645] width 9 height 13
type input "25"
type input "10/01/2025 1:25 PM"
click at [956, 647] on span at bounding box center [956, 645] width 9 height 13
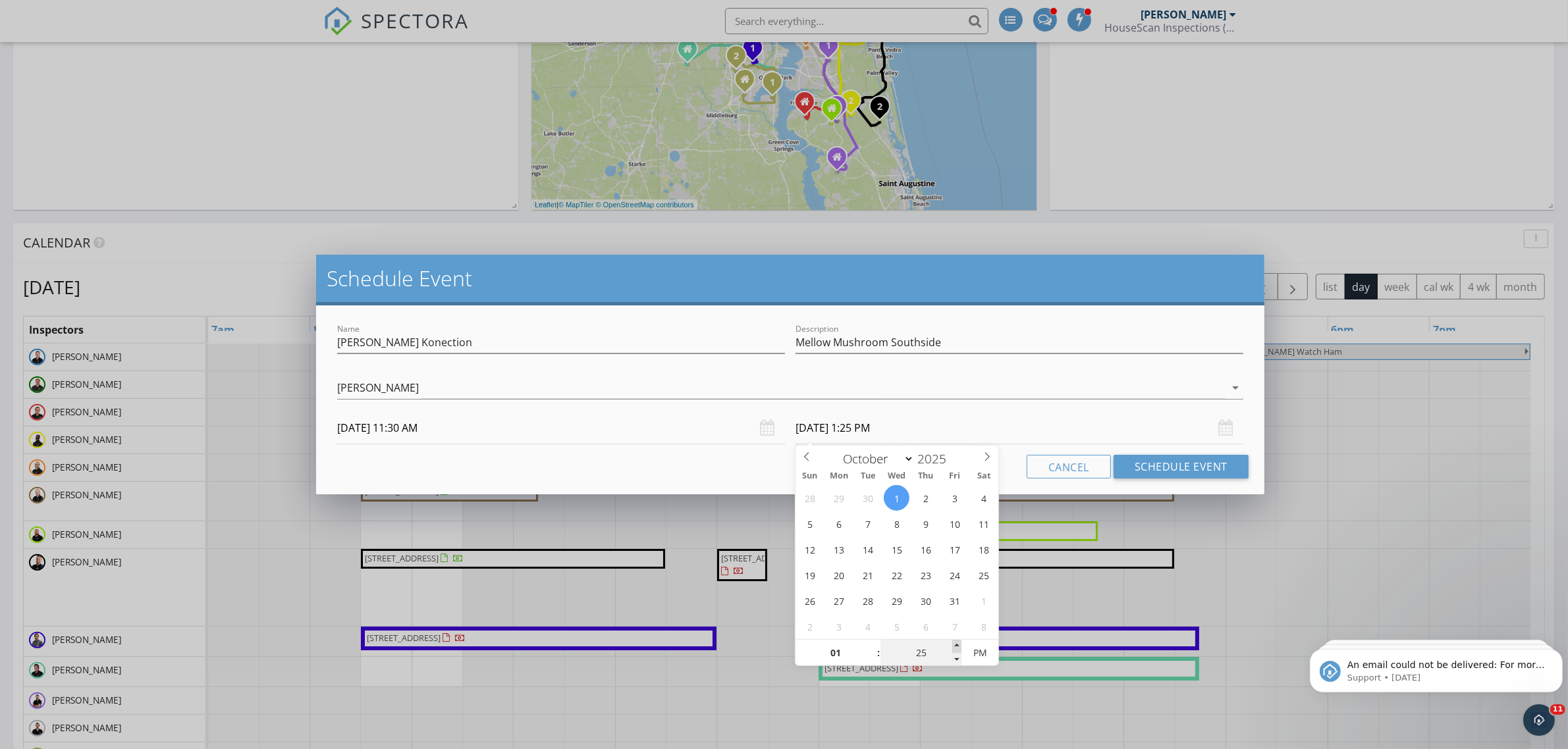
type input "30"
type input "10/01/2025 1:30 PM"
click at [956, 647] on span at bounding box center [956, 645] width 9 height 13
click at [749, 469] on div "Cancel Schedule Event" at bounding box center [790, 467] width 916 height 24
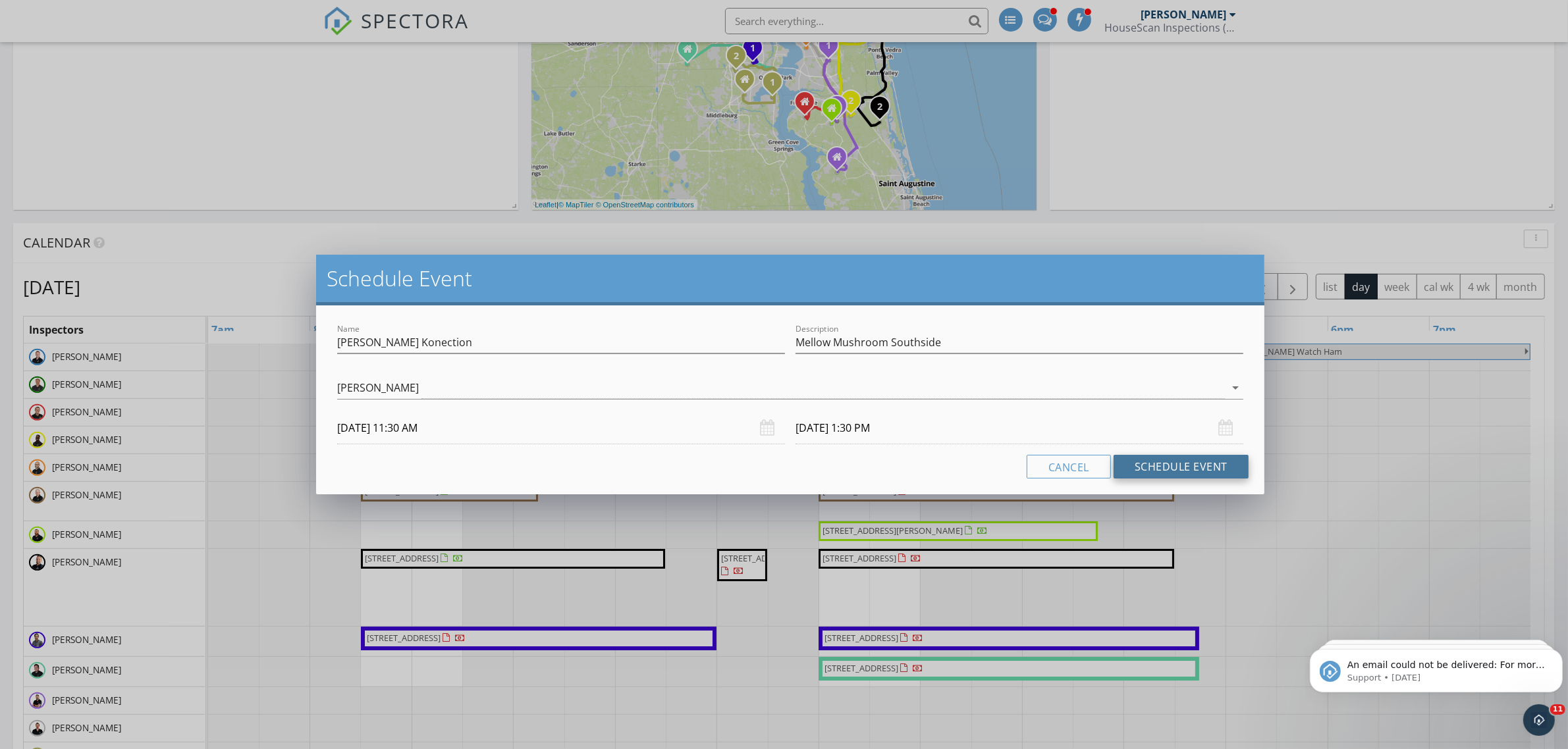
click at [1175, 463] on button "Schedule Event" at bounding box center [1181, 467] width 135 height 24
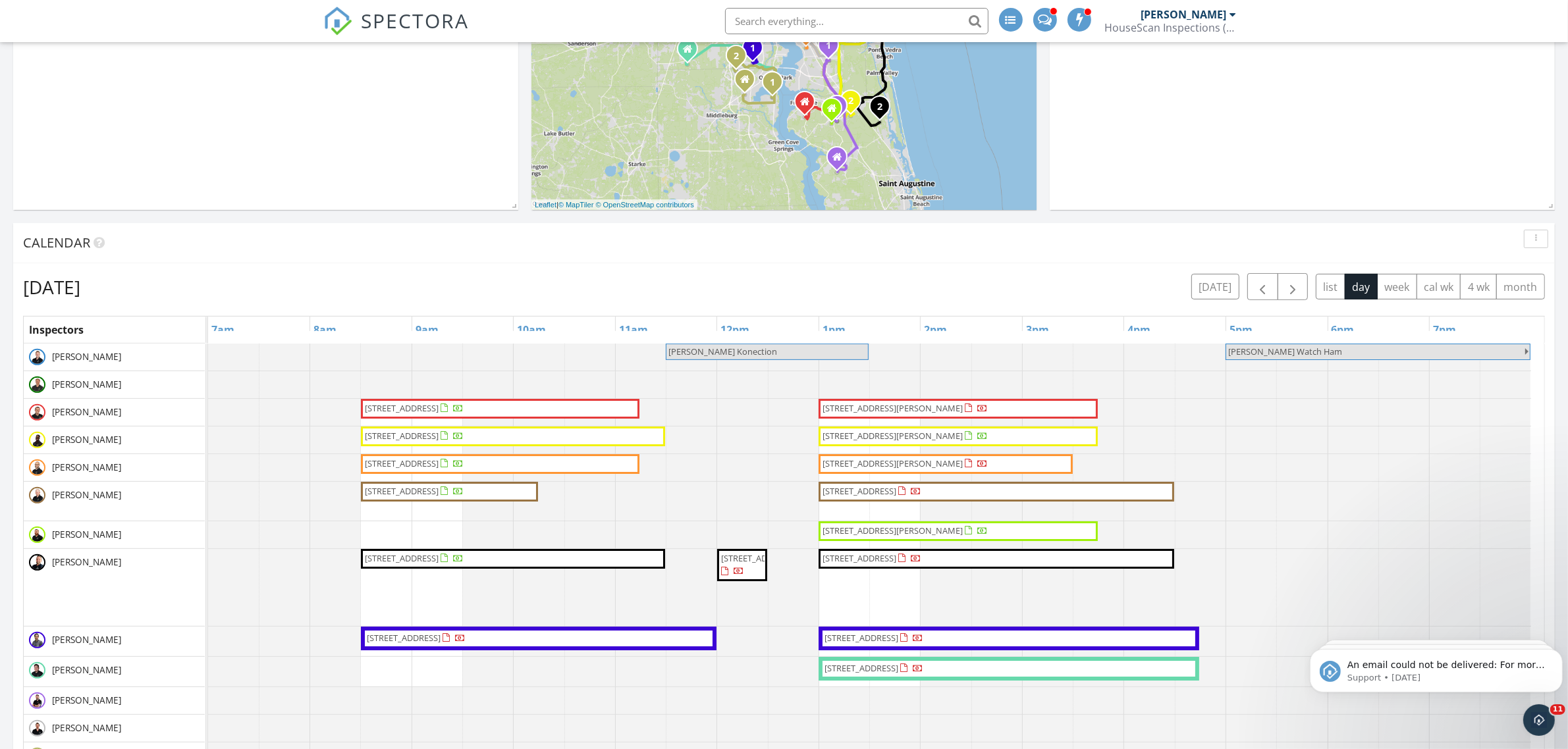
click at [698, 352] on span "Konecki Konection" at bounding box center [723, 351] width 109 height 12
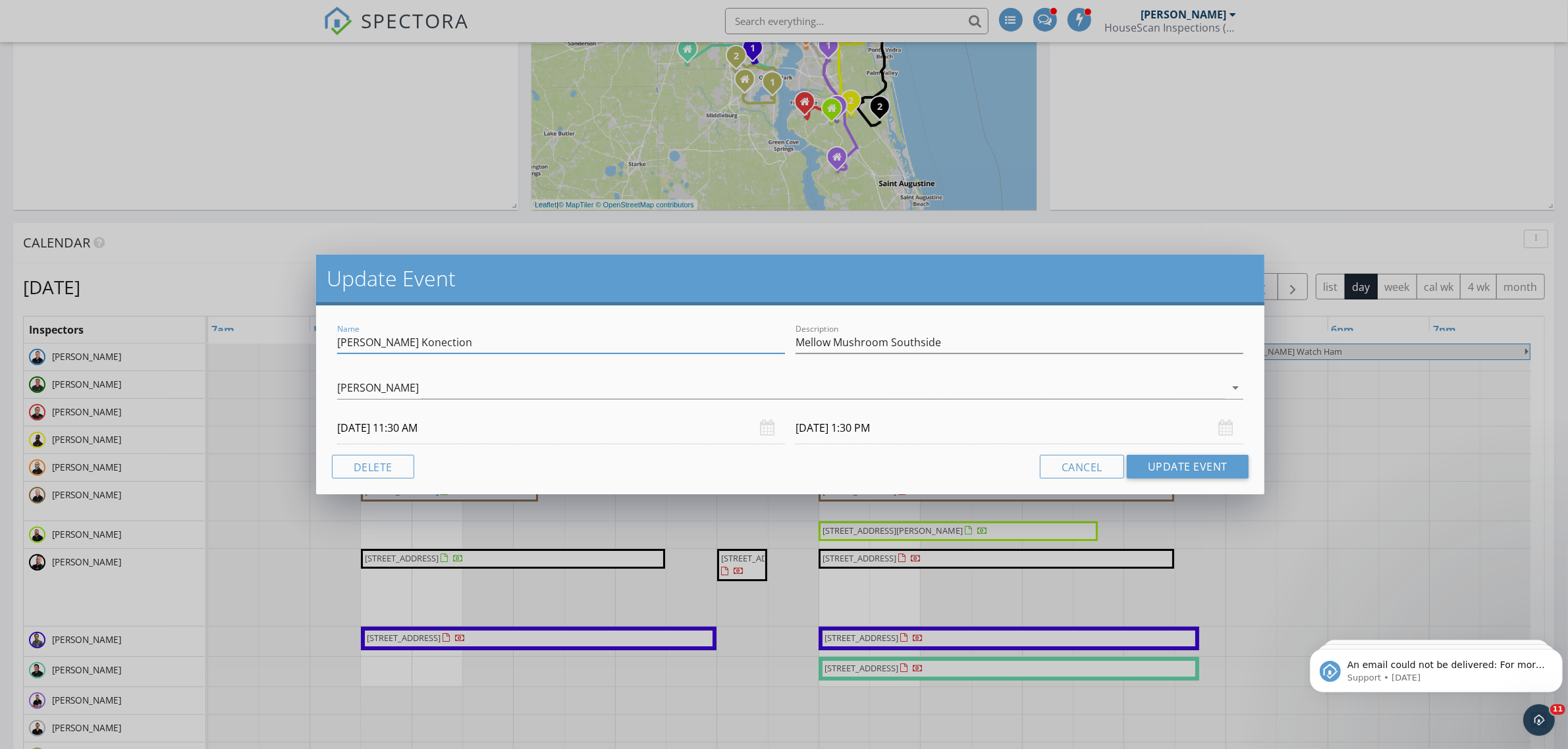
click at [337, 340] on input "Konecki Konection" at bounding box center [560, 342] width 447 height 22
click at [524, 342] on input "Speech at Konecki Konection Investor Luncheon" at bounding box center [560, 342] width 447 height 22
type input "Speech at Konecki Konection Investor Luncheon"
click at [1159, 469] on button "Update Event" at bounding box center [1187, 467] width 121 height 24
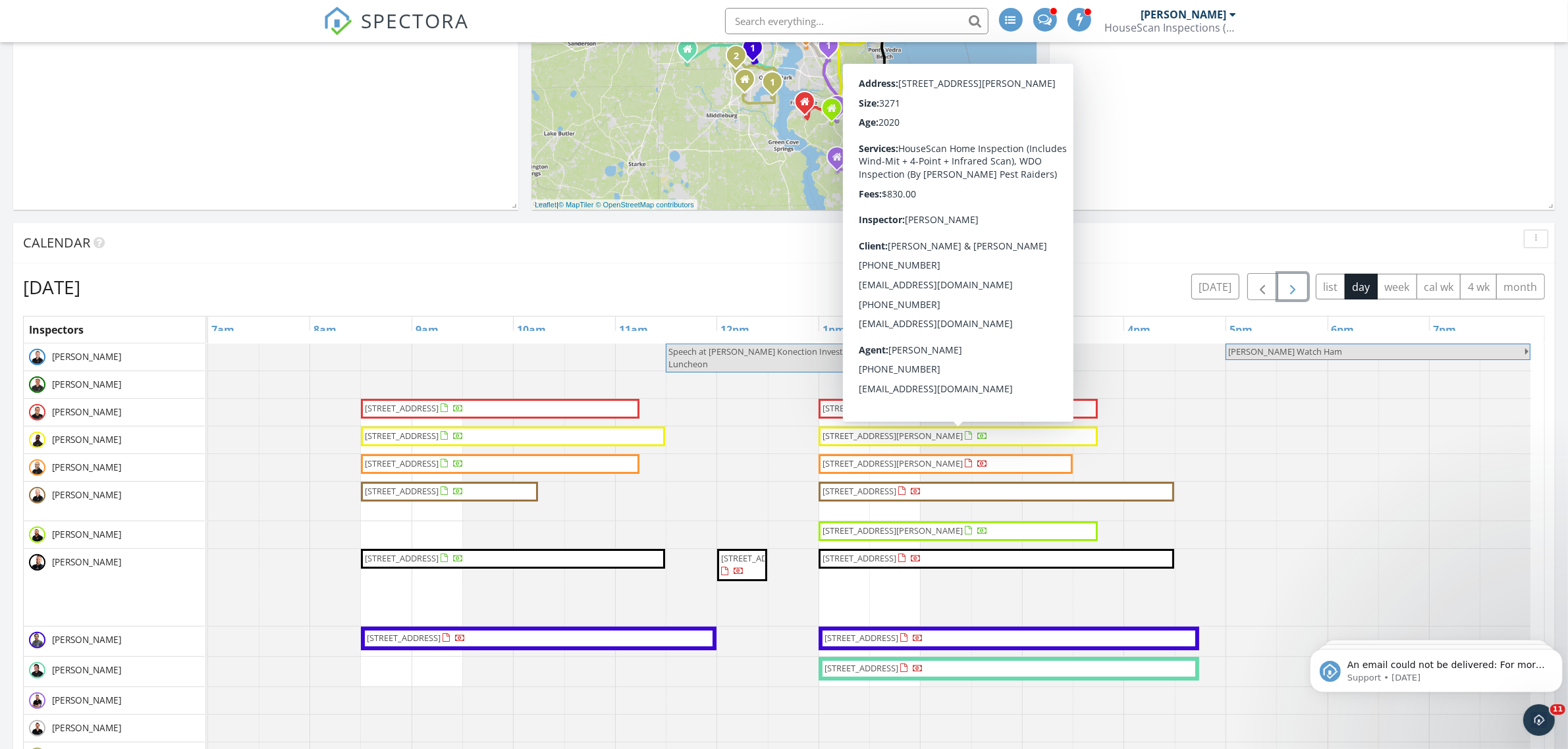
click at [1294, 281] on span "button" at bounding box center [1293, 287] width 16 height 16
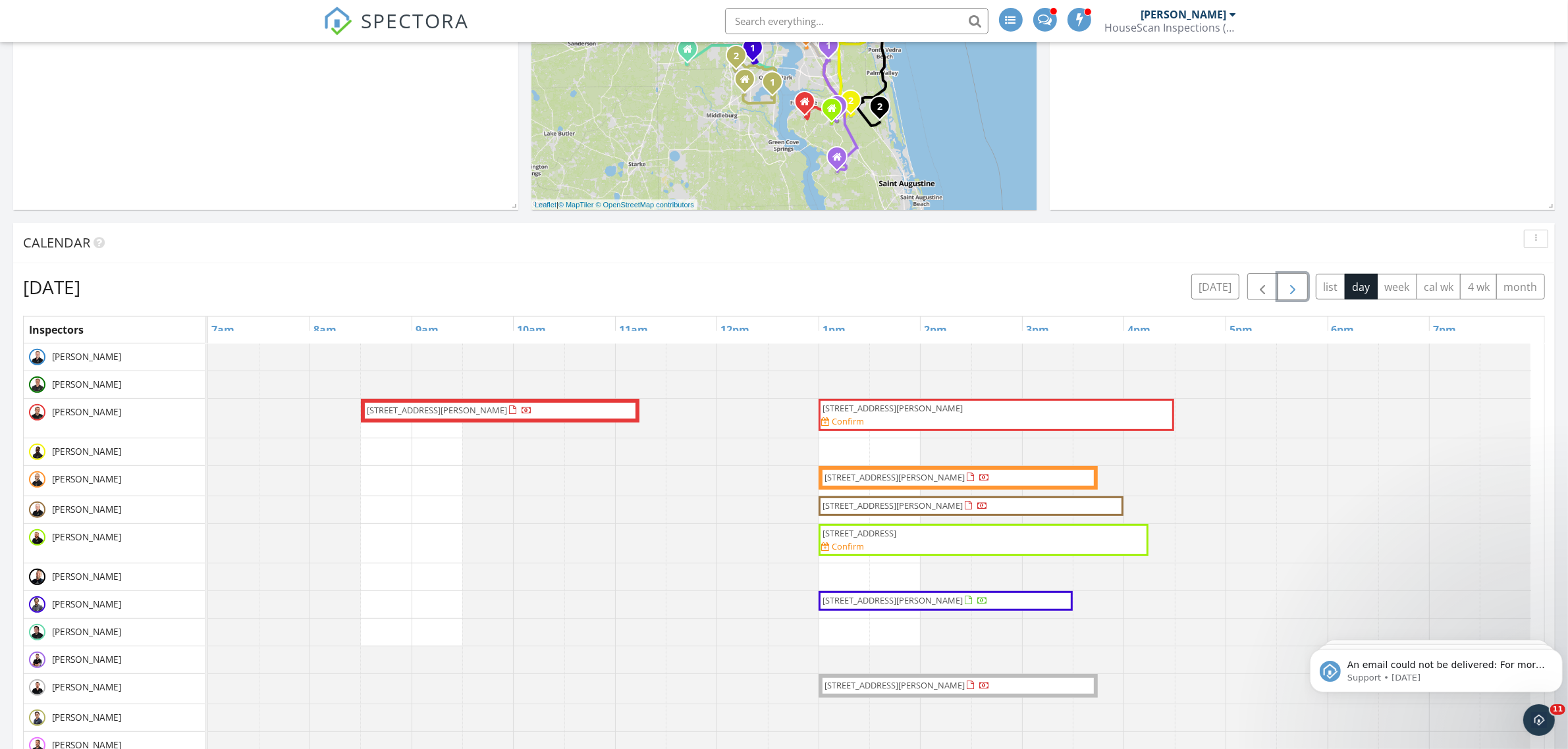
click at [1288, 287] on span "button" at bounding box center [1293, 287] width 16 height 16
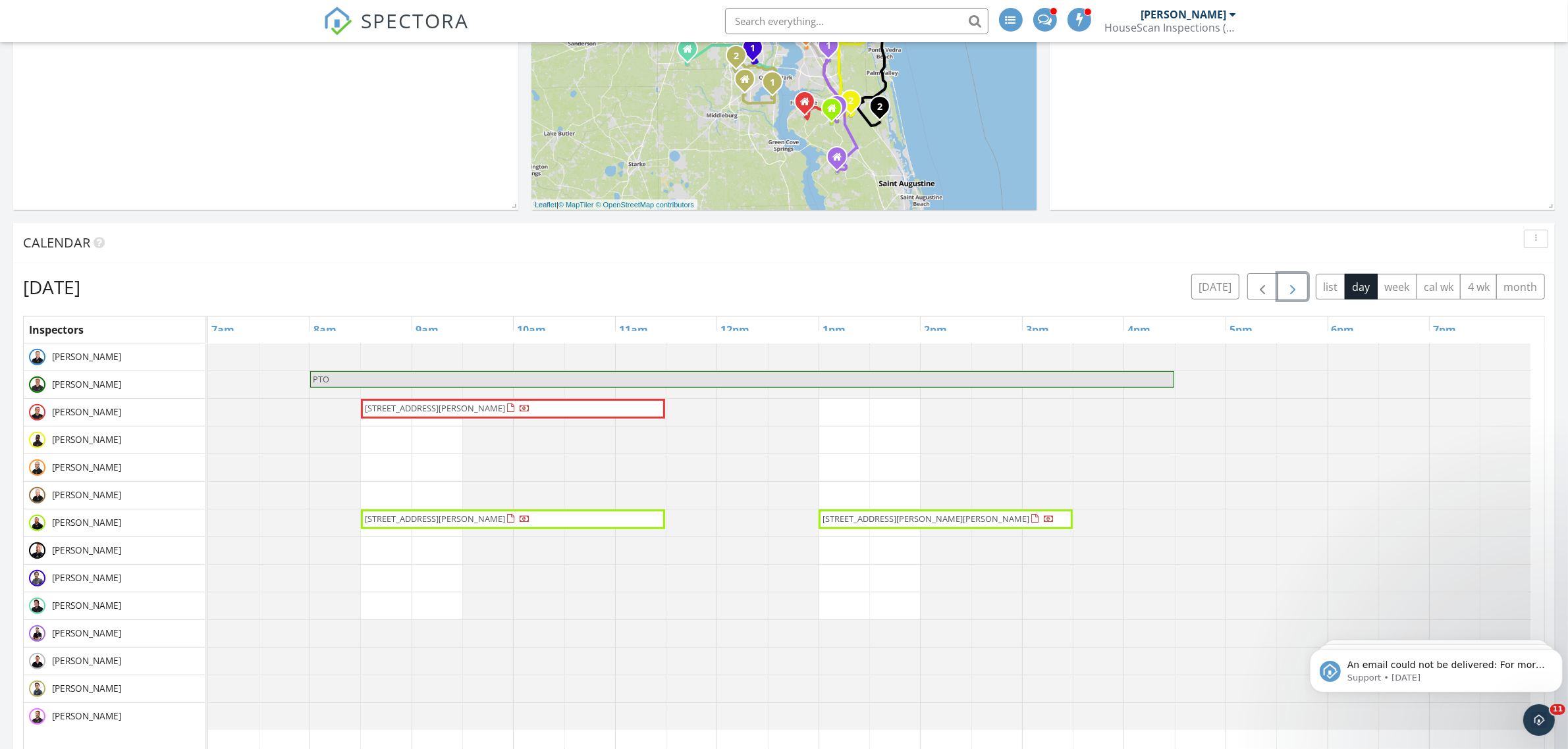
click at [1288, 289] on span "button" at bounding box center [1293, 287] width 16 height 16
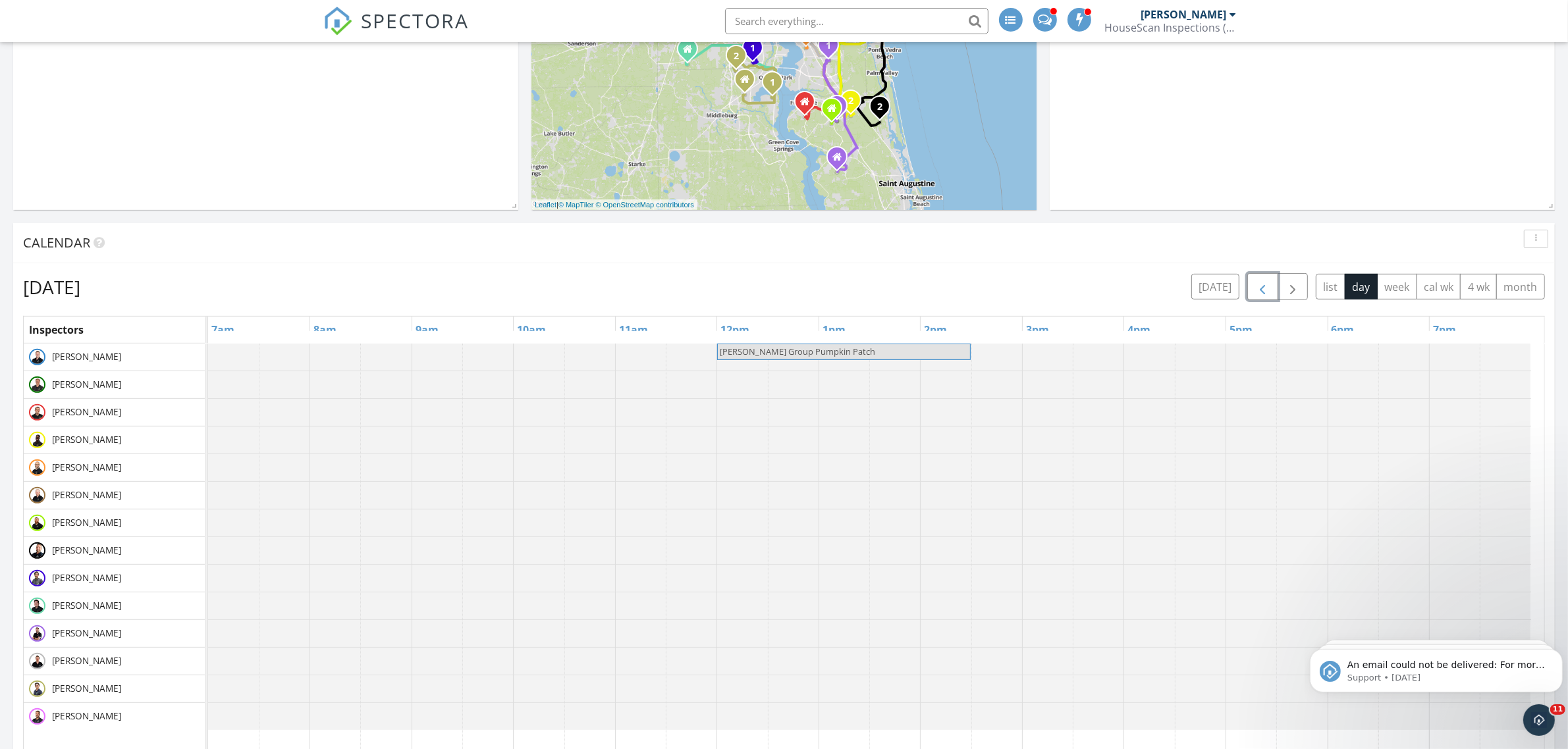
click at [1256, 291] on span "button" at bounding box center [1262, 287] width 16 height 16
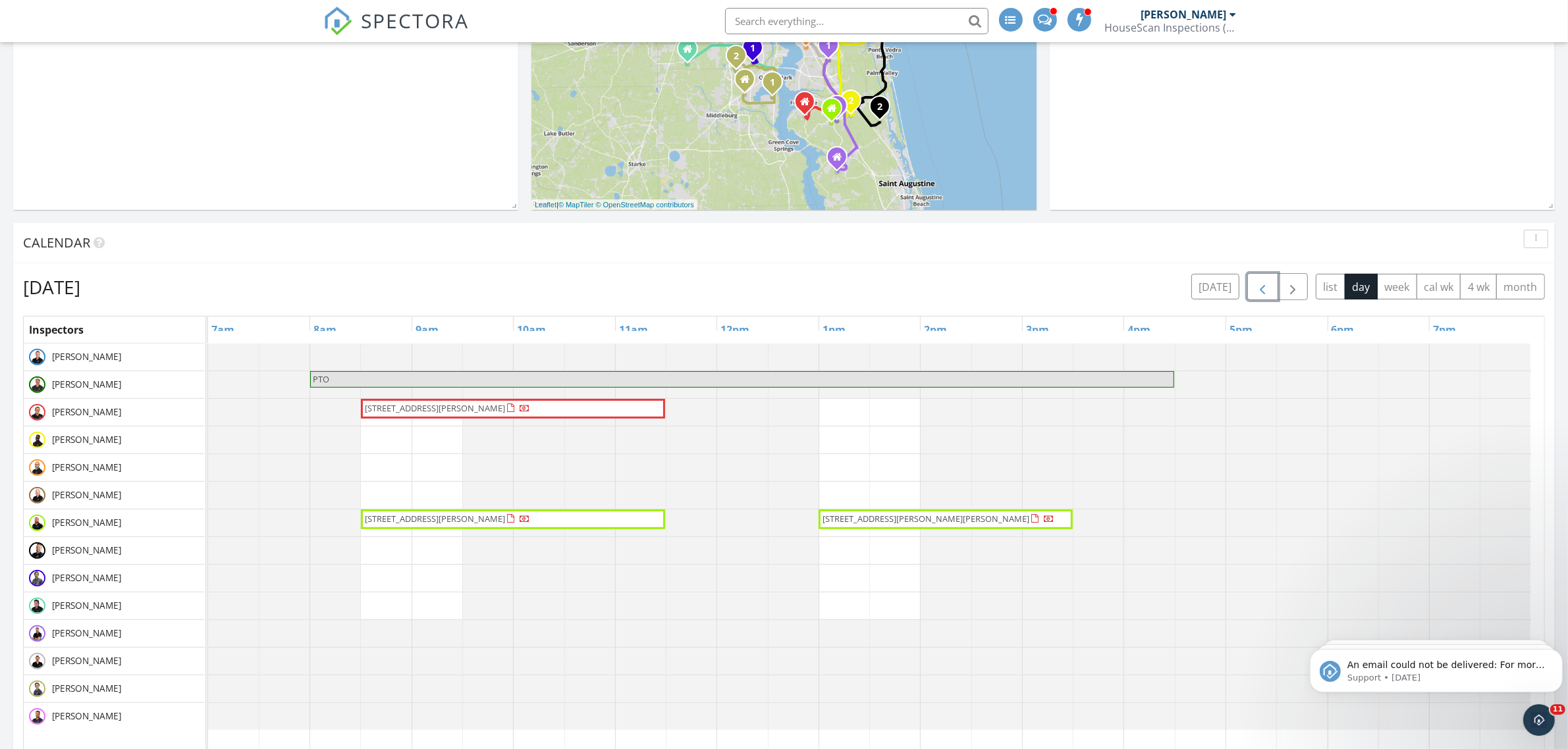
click at [1256, 291] on span "button" at bounding box center [1262, 287] width 16 height 16
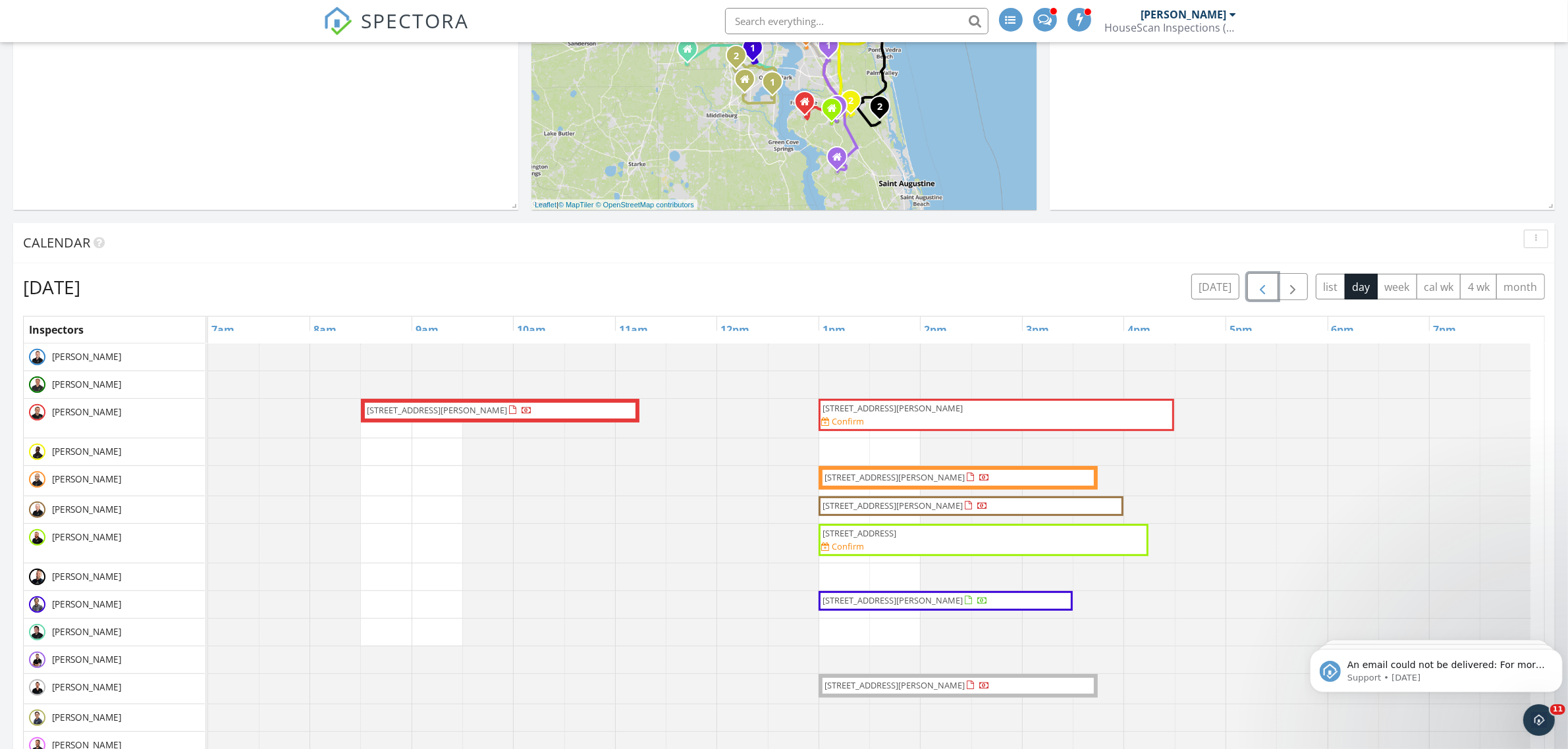
click at [1256, 291] on span "button" at bounding box center [1262, 287] width 16 height 16
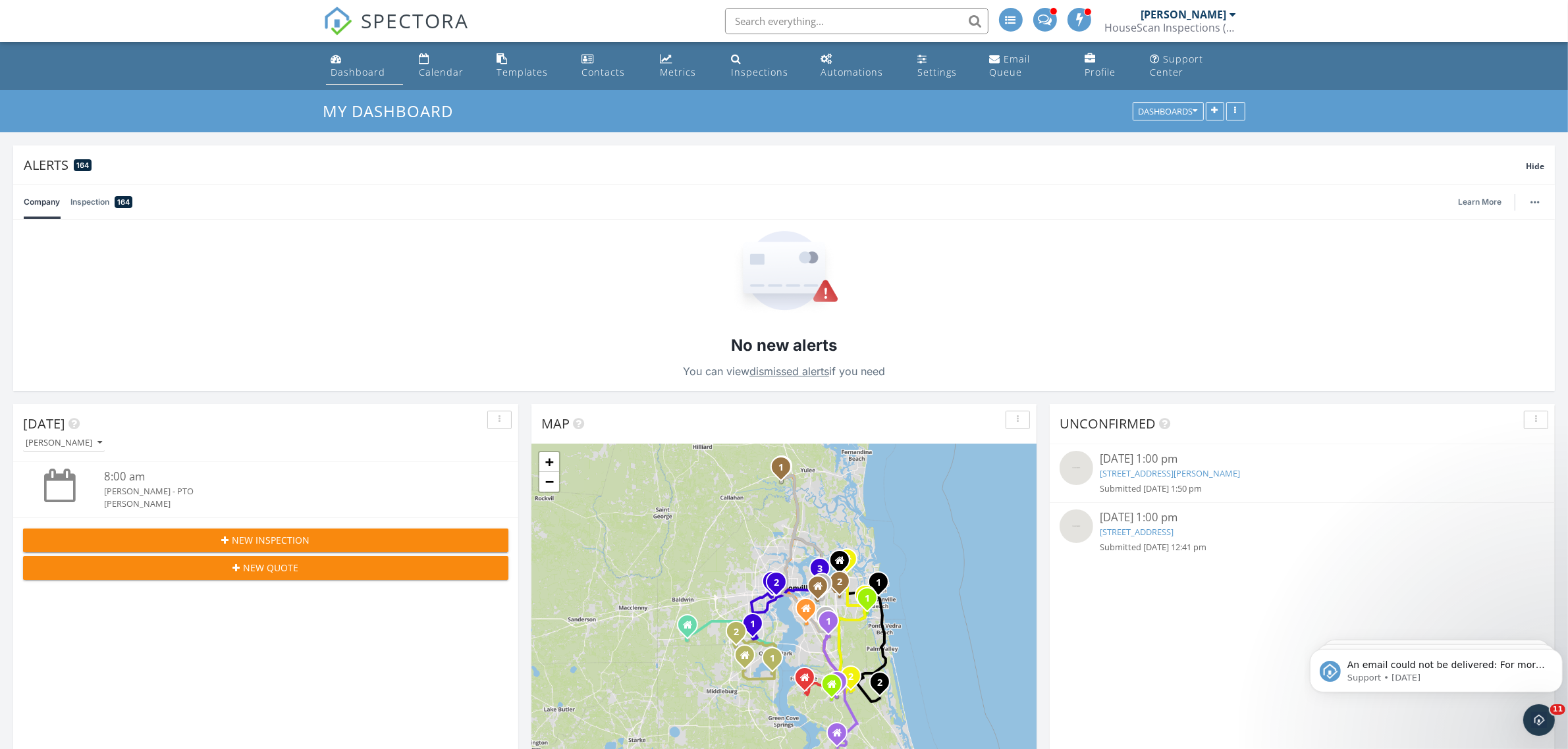
click at [344, 74] on div "Dashboard" at bounding box center [357, 72] width 54 height 13
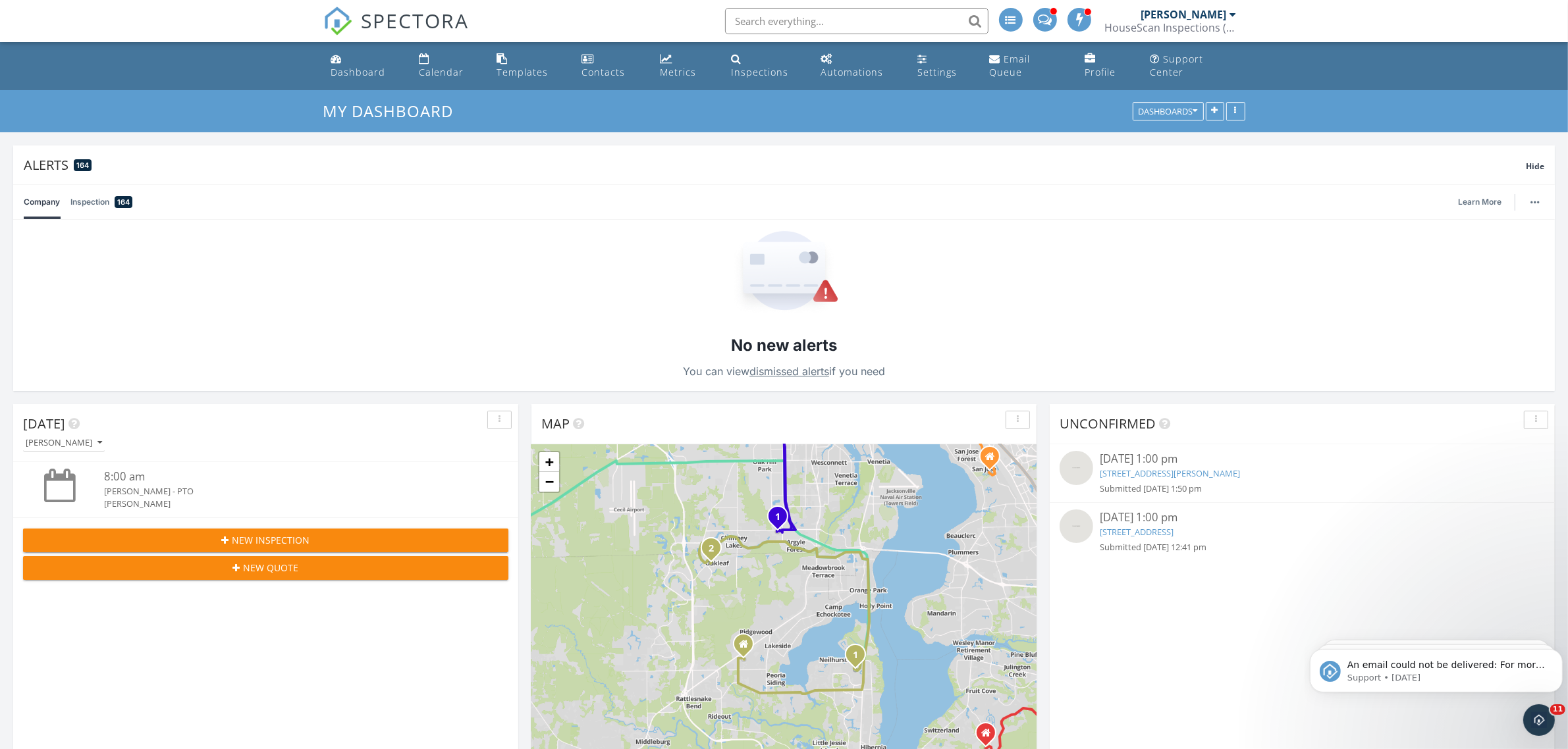
click at [826, 28] on input "text" at bounding box center [856, 21] width 264 height 27
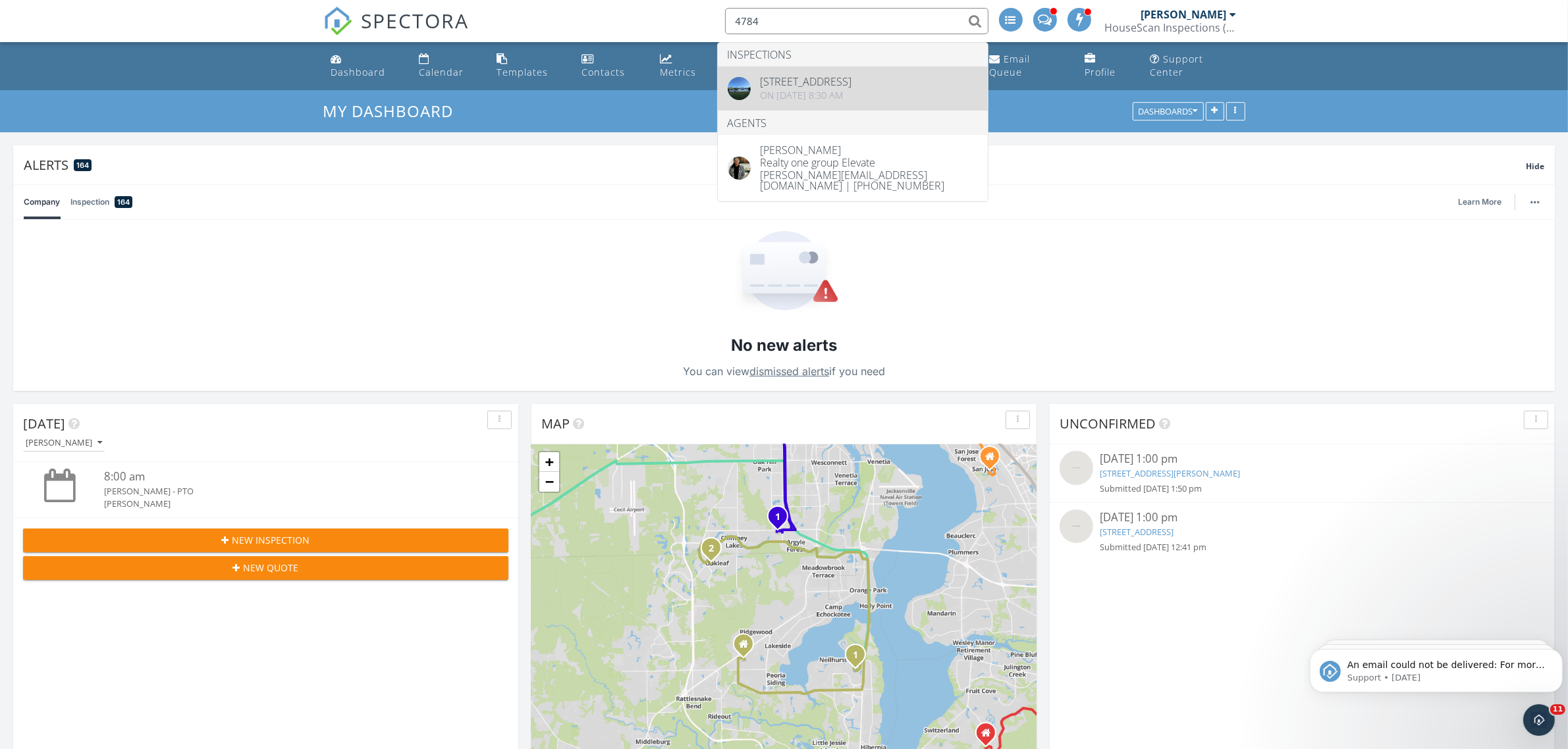
type input "4784"
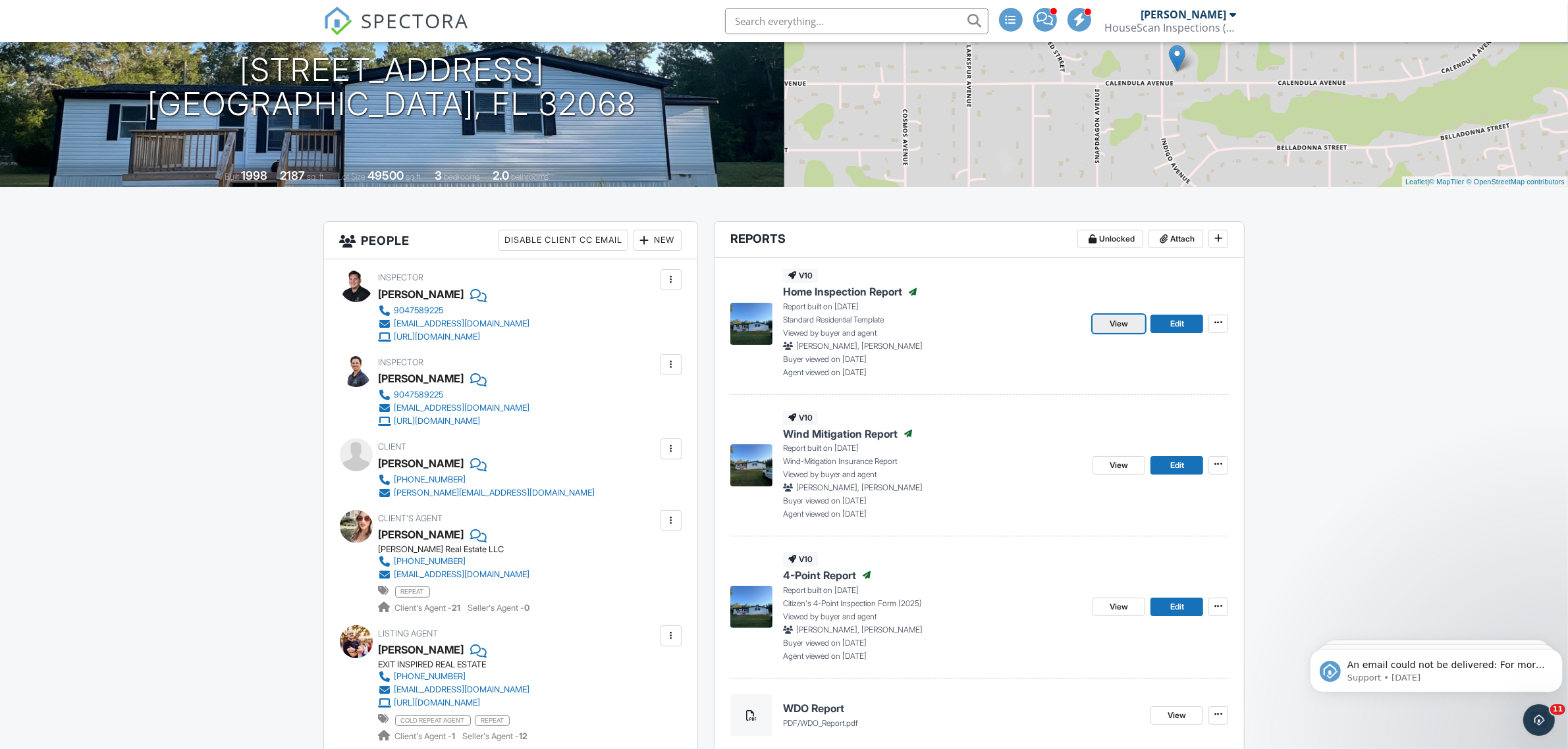
click at [1121, 331] on span "View" at bounding box center [1119, 323] width 19 height 13
